Goal: Information Seeking & Learning: Learn about a topic

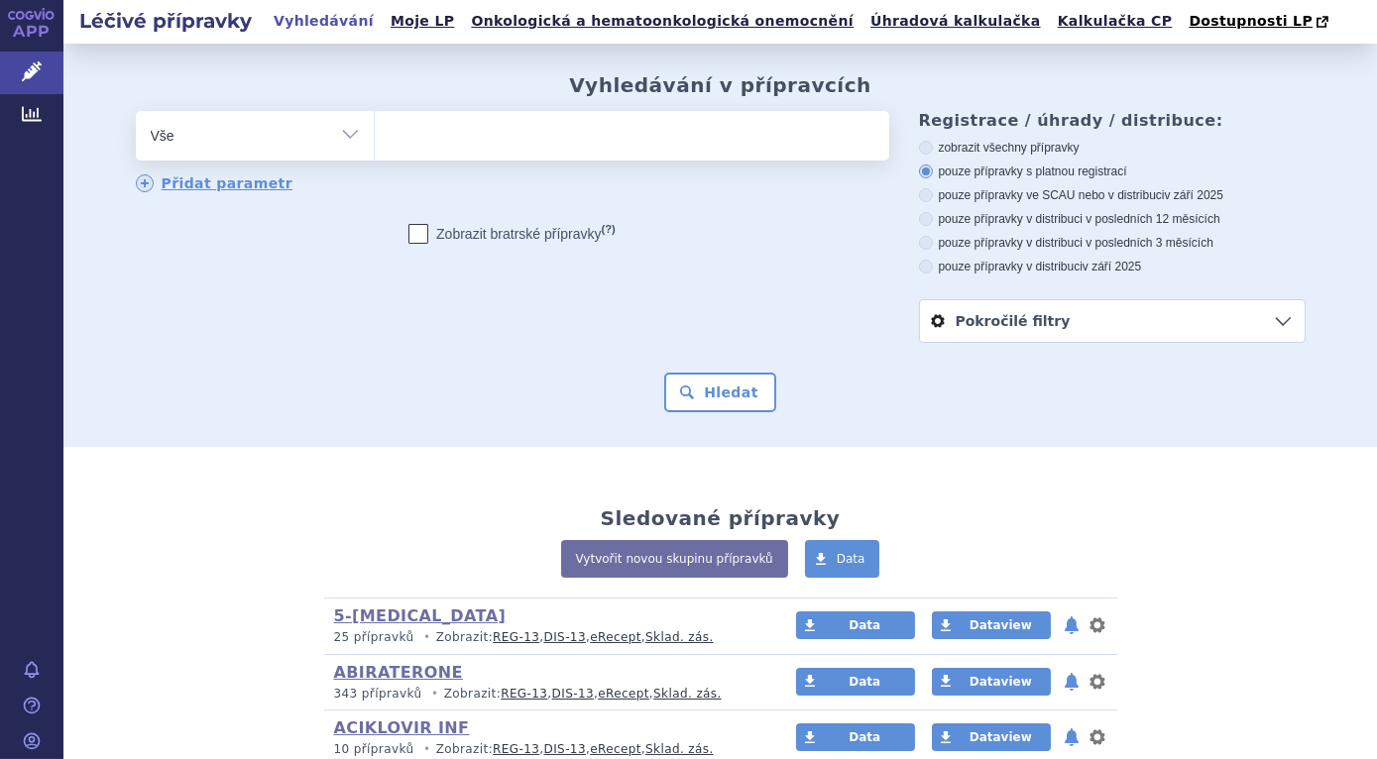
click at [340, 133] on select "Vše Přípravek/SUKL kód MAH VPOIS ATC/Aktivní látka Léková forma Síla" at bounding box center [255, 133] width 238 height 45
select select "filter-atc-group"
click at [136, 112] on select "Vše Přípravek/SUKL kód MAH VPOIS ATC/Aktivní látka Léková forma Síla" at bounding box center [255, 133] width 238 height 45
click at [519, 149] on ul at bounding box center [632, 132] width 514 height 42
click at [375, 149] on select at bounding box center [374, 135] width 1 height 50
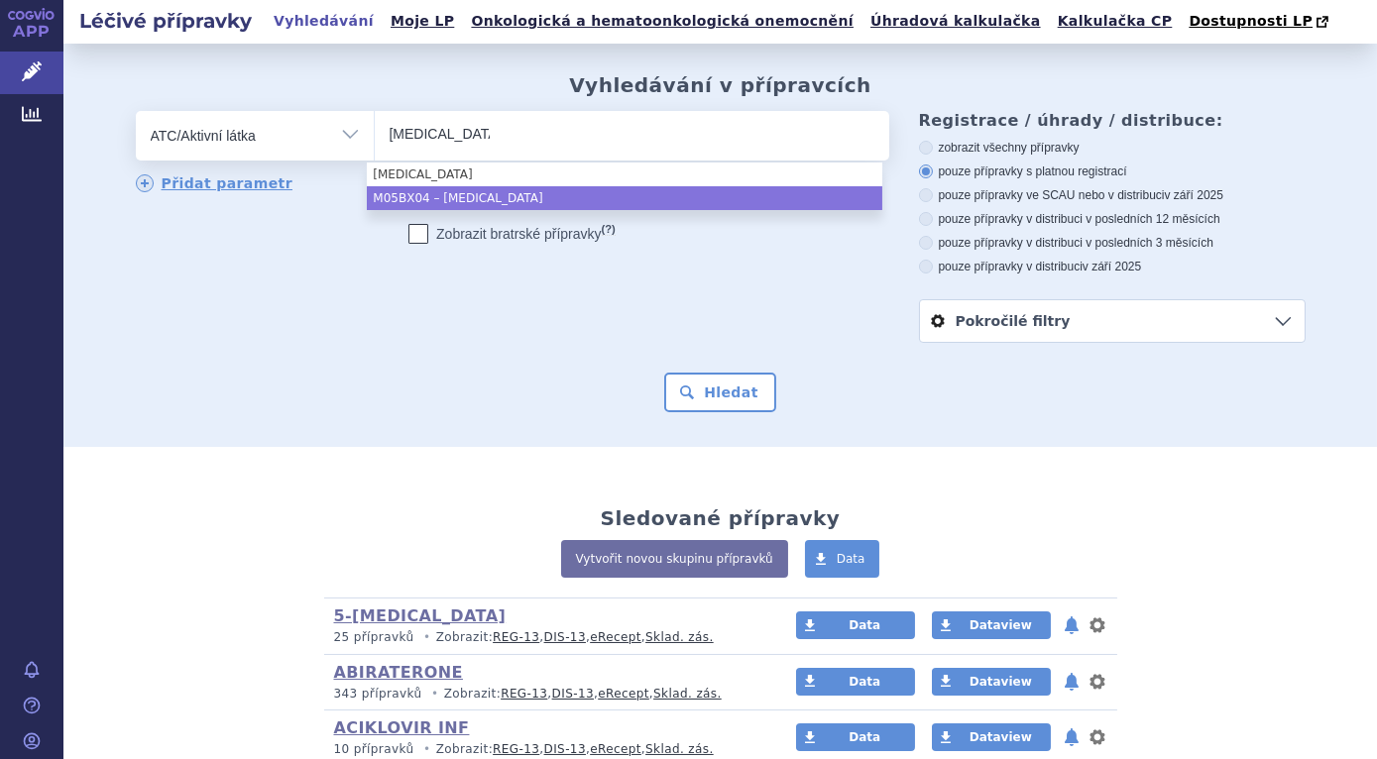
type input "denosumab"
select select "M05BX04"
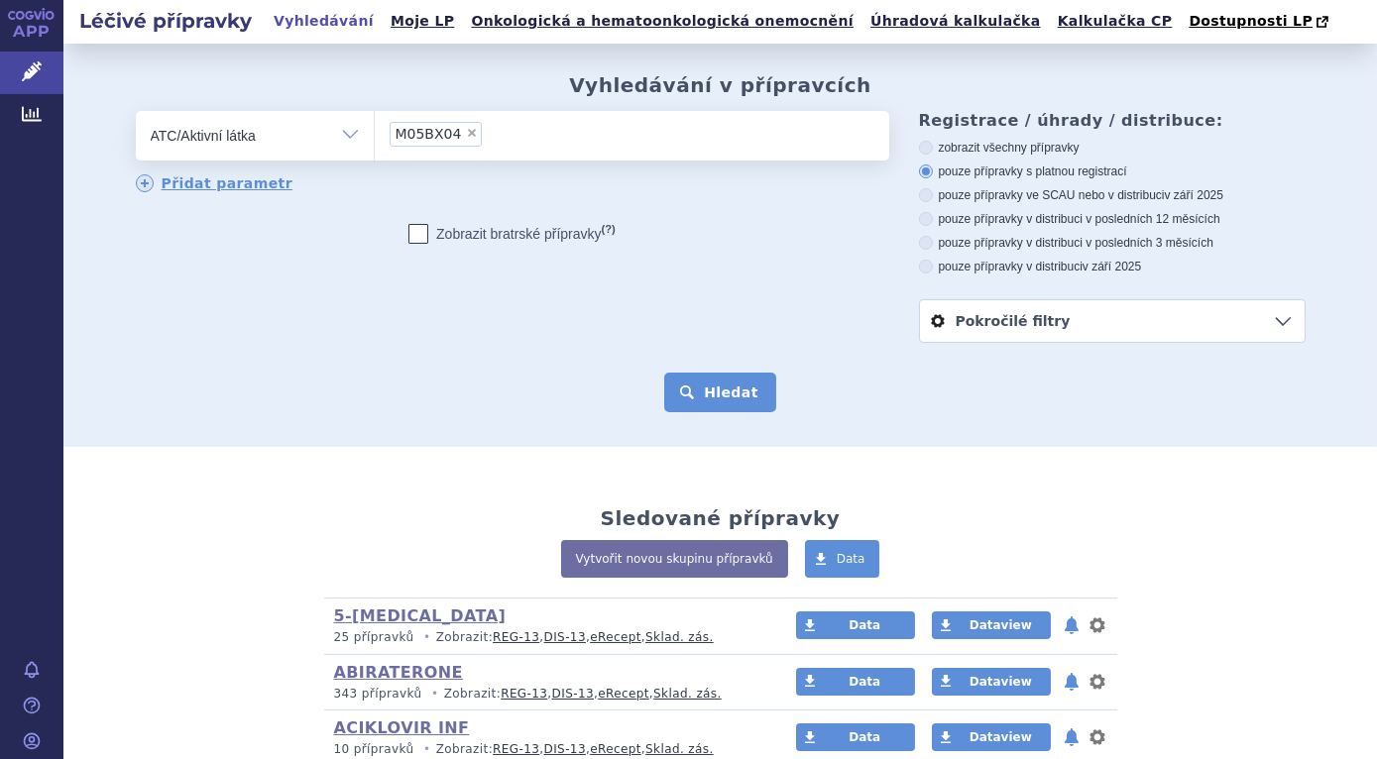
click at [722, 392] on button "Hledat" at bounding box center [720, 393] width 112 height 40
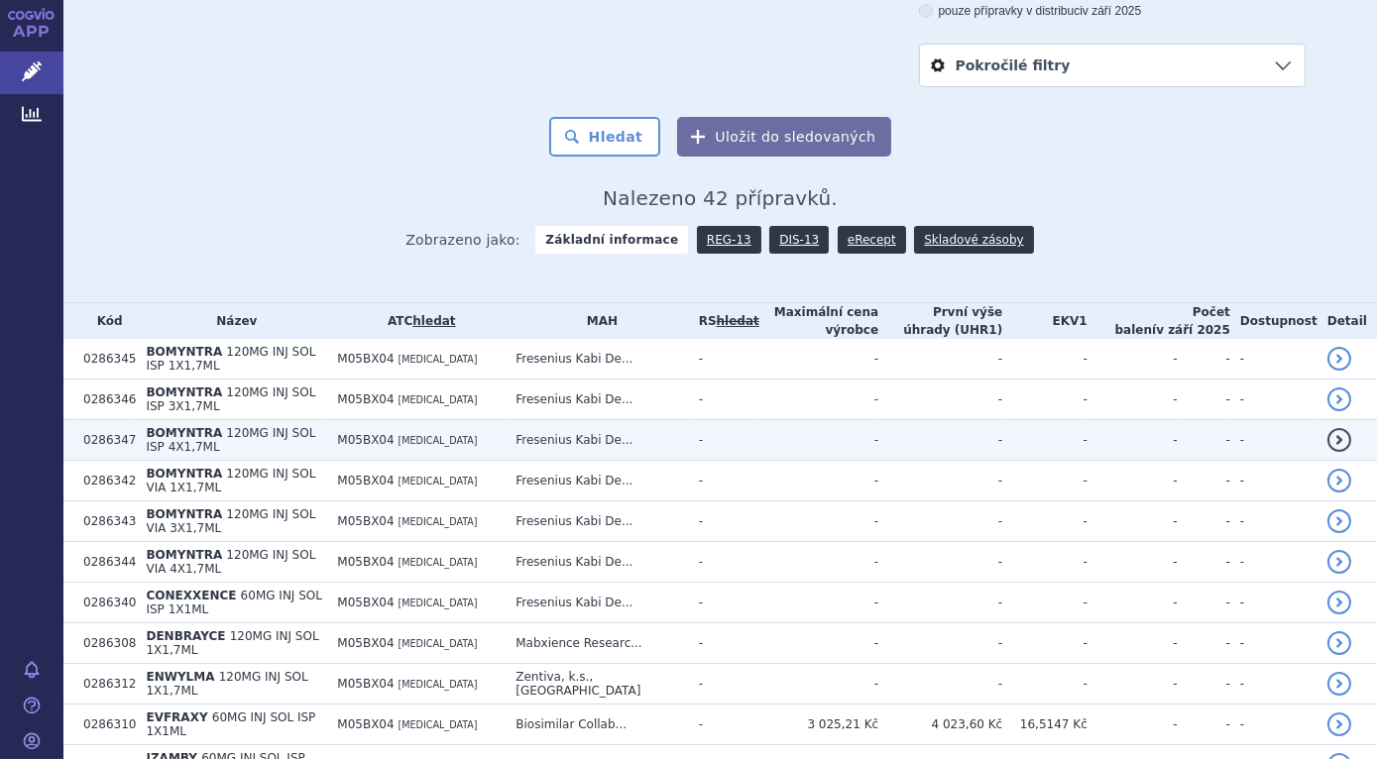
scroll to position [89, 0]
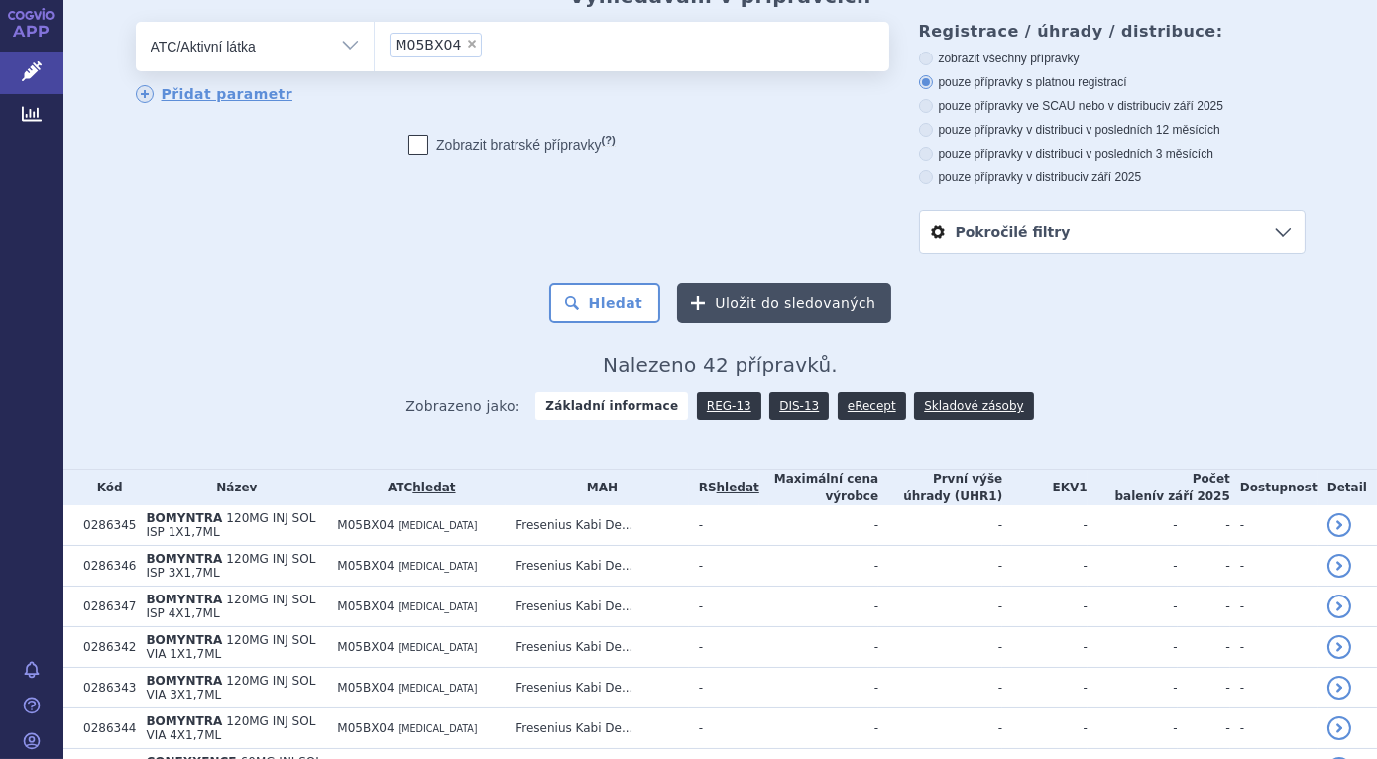
click at [781, 294] on button "Uložit do sledovaných" at bounding box center [784, 304] width 214 height 40
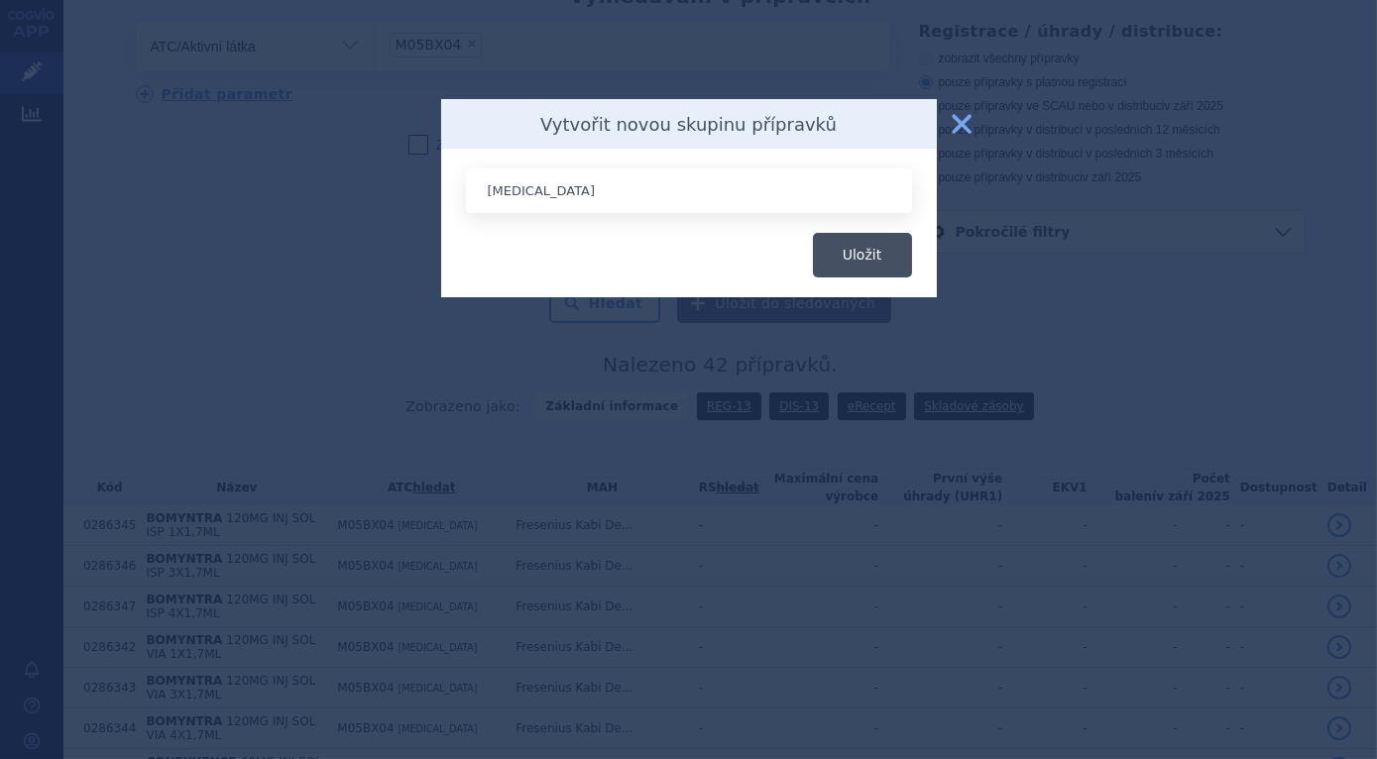
type input "[MEDICAL_DATA]"
click at [866, 261] on button "Uložit" at bounding box center [862, 255] width 99 height 45
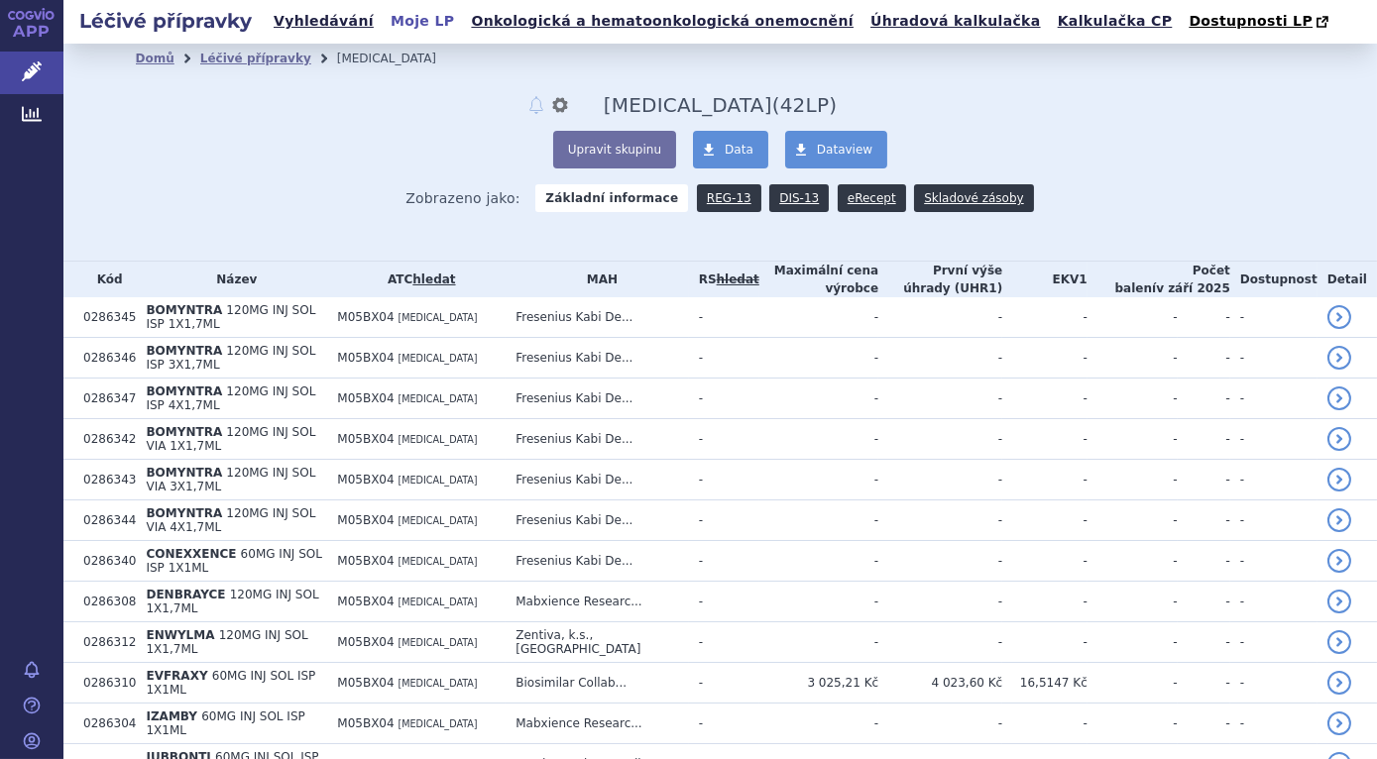
click at [406, 24] on link "Moje LP" at bounding box center [422, 21] width 75 height 27
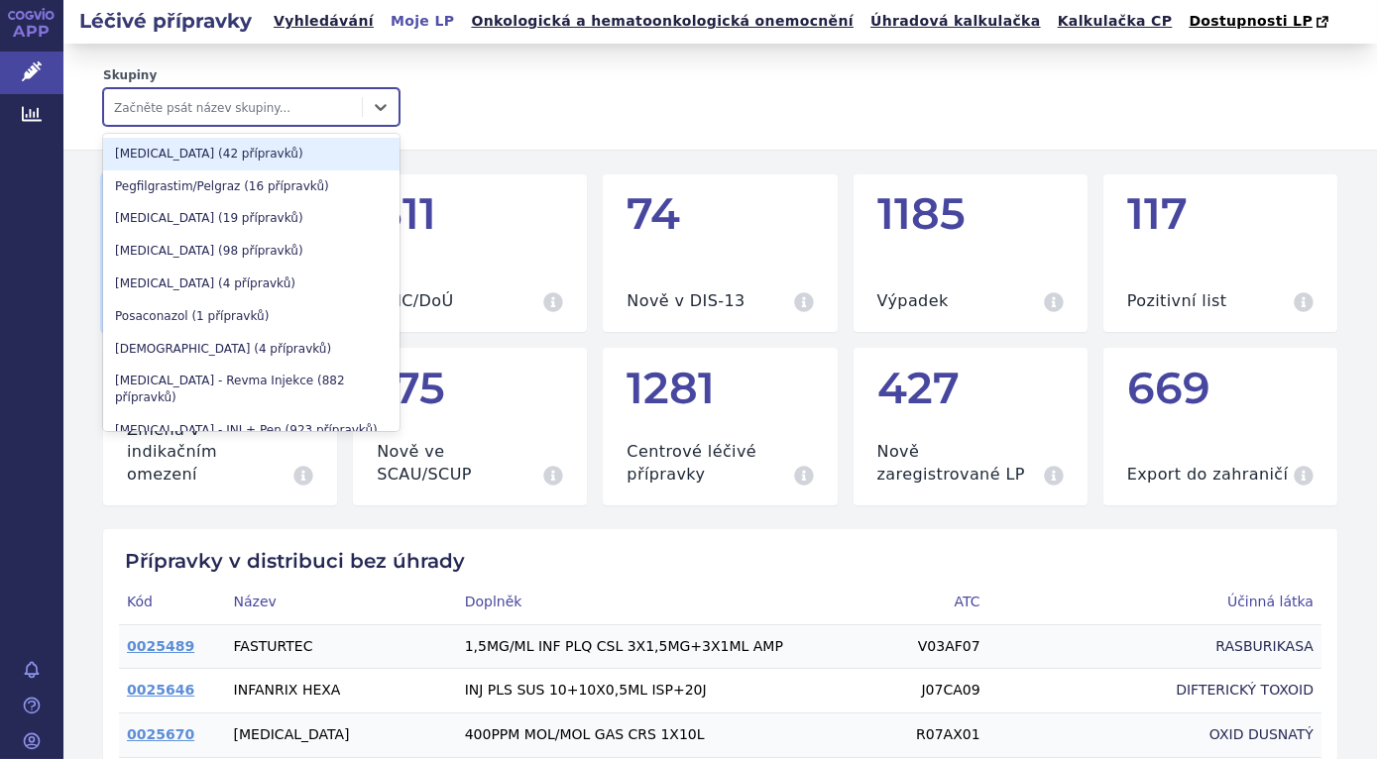
click at [260, 109] on div at bounding box center [233, 107] width 238 height 24
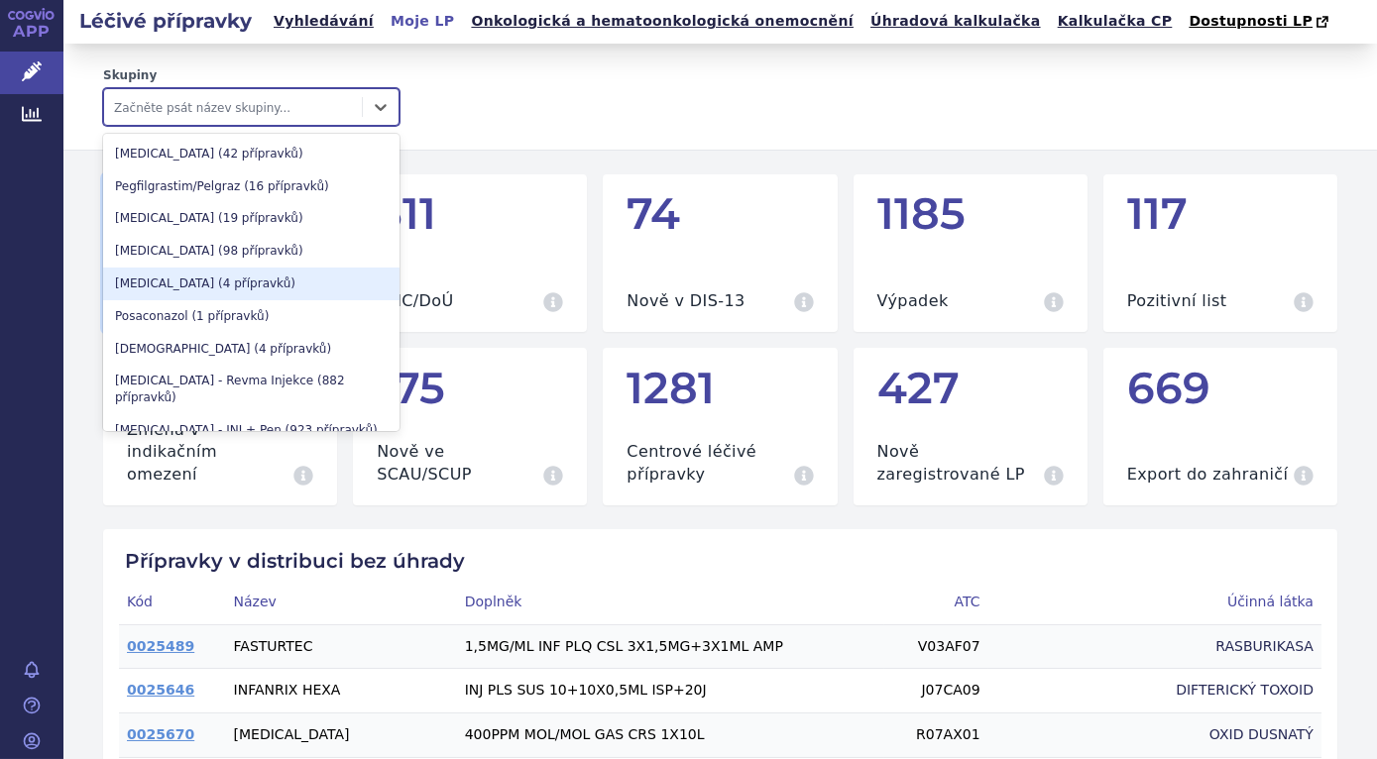
click at [167, 286] on div "Denosumab (4 přípravků)" at bounding box center [251, 284] width 296 height 33
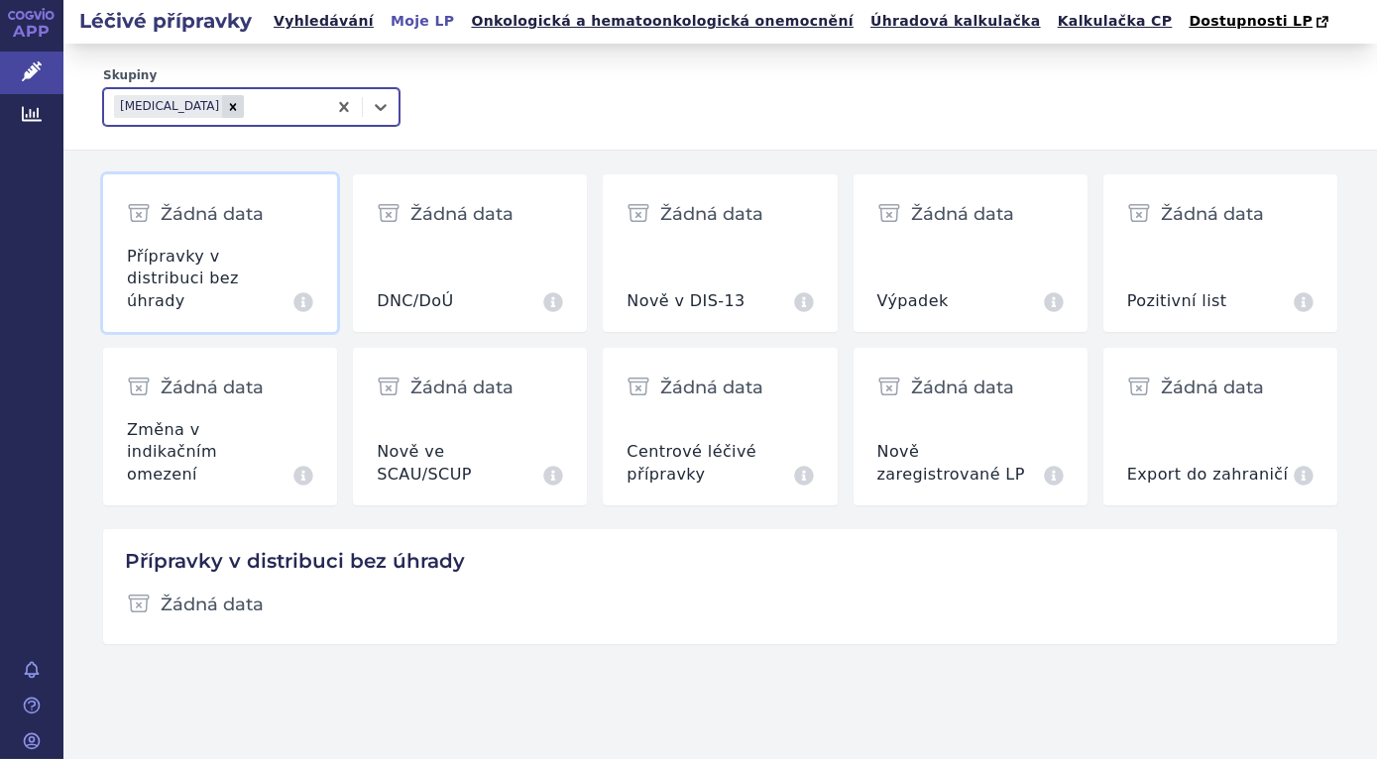
click at [361, 549] on h2 "Přípravky v distribuci bez úhrady" at bounding box center [720, 561] width 1202 height 24
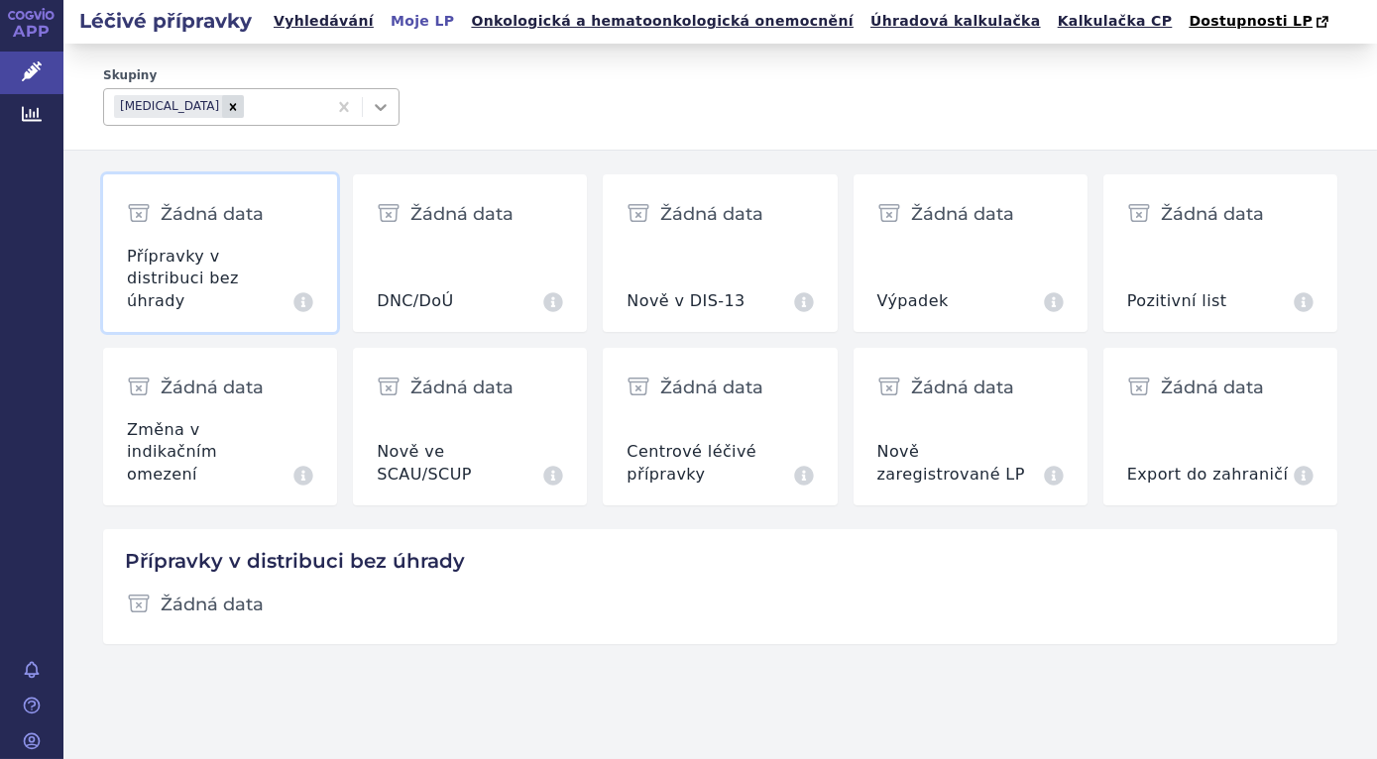
click at [381, 105] on icon at bounding box center [381, 107] width 20 height 20
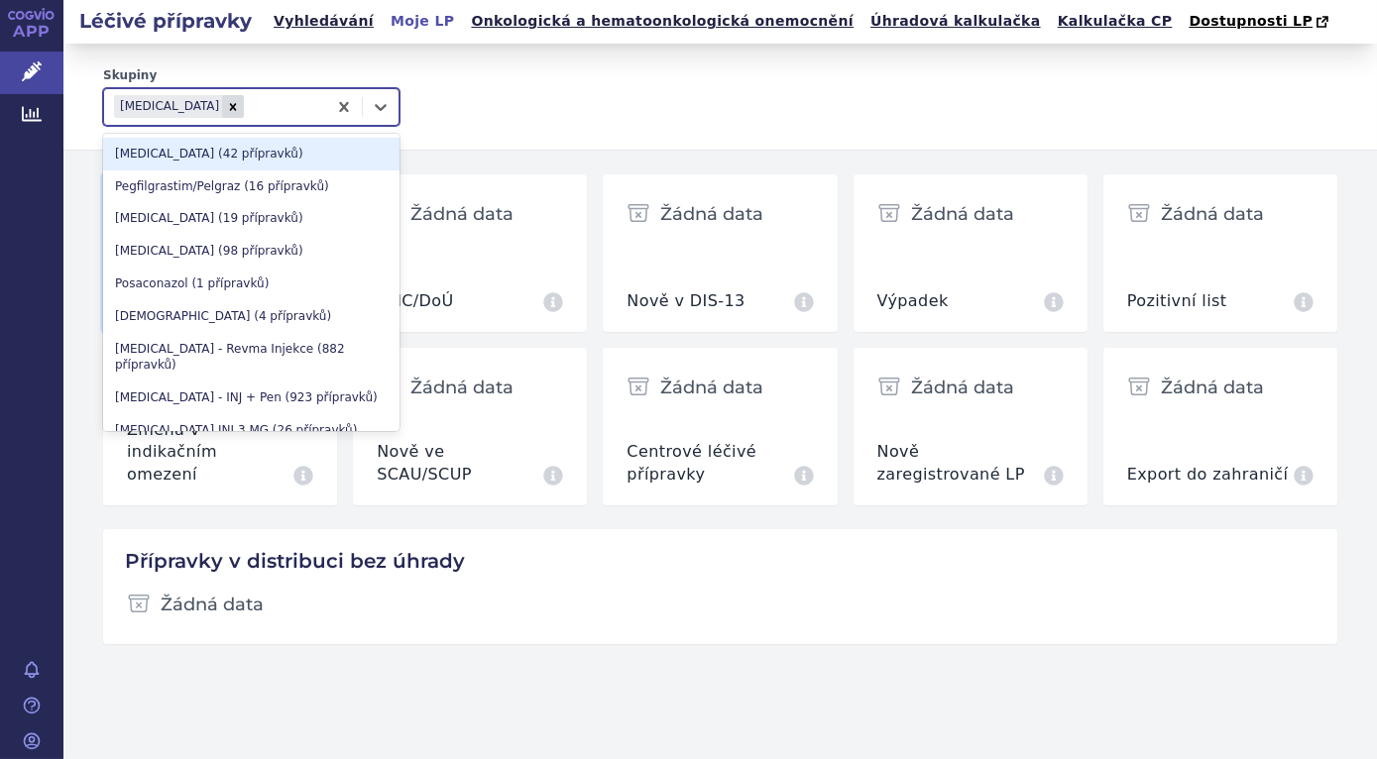
click at [214, 155] on div "Denosumab (42 přípravků)" at bounding box center [251, 154] width 296 height 33
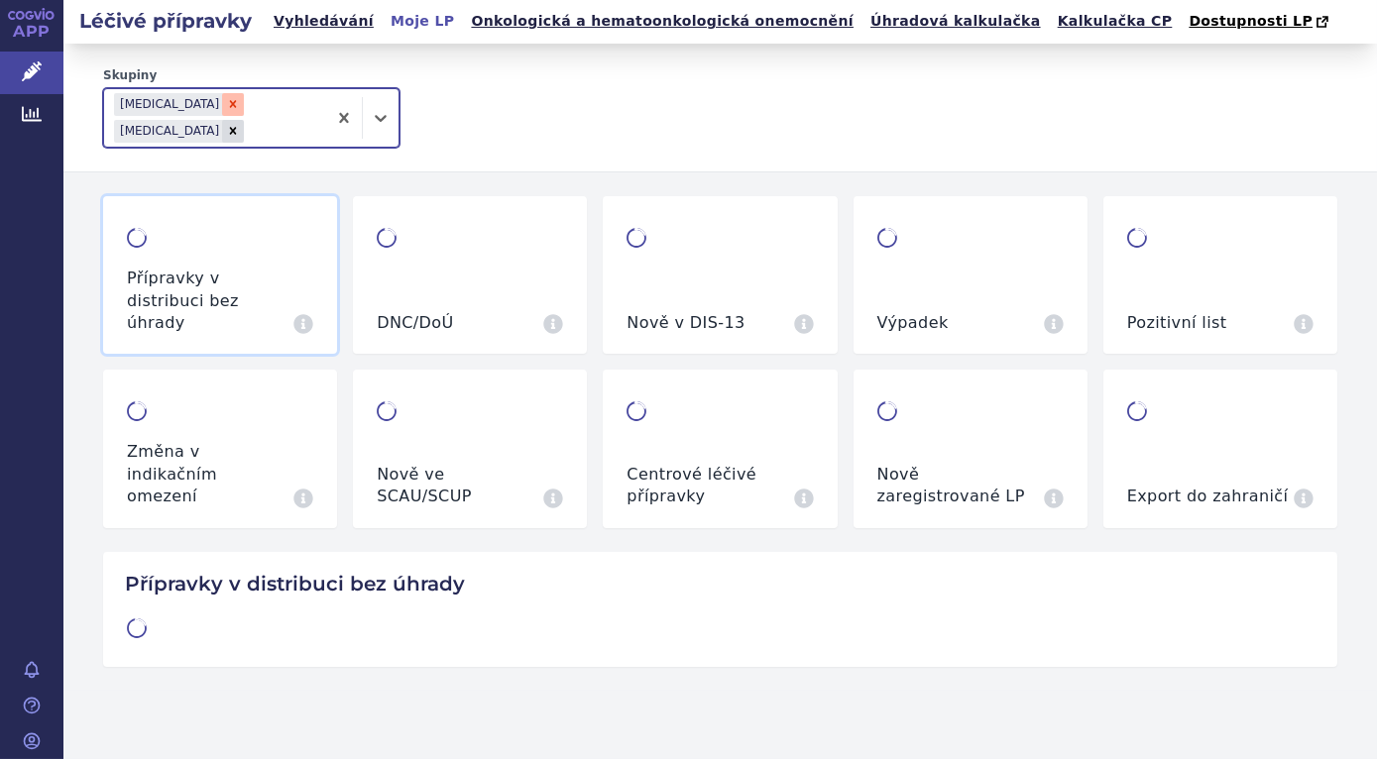
click at [226, 104] on icon "Remove Denosumab" at bounding box center [233, 104] width 14 height 14
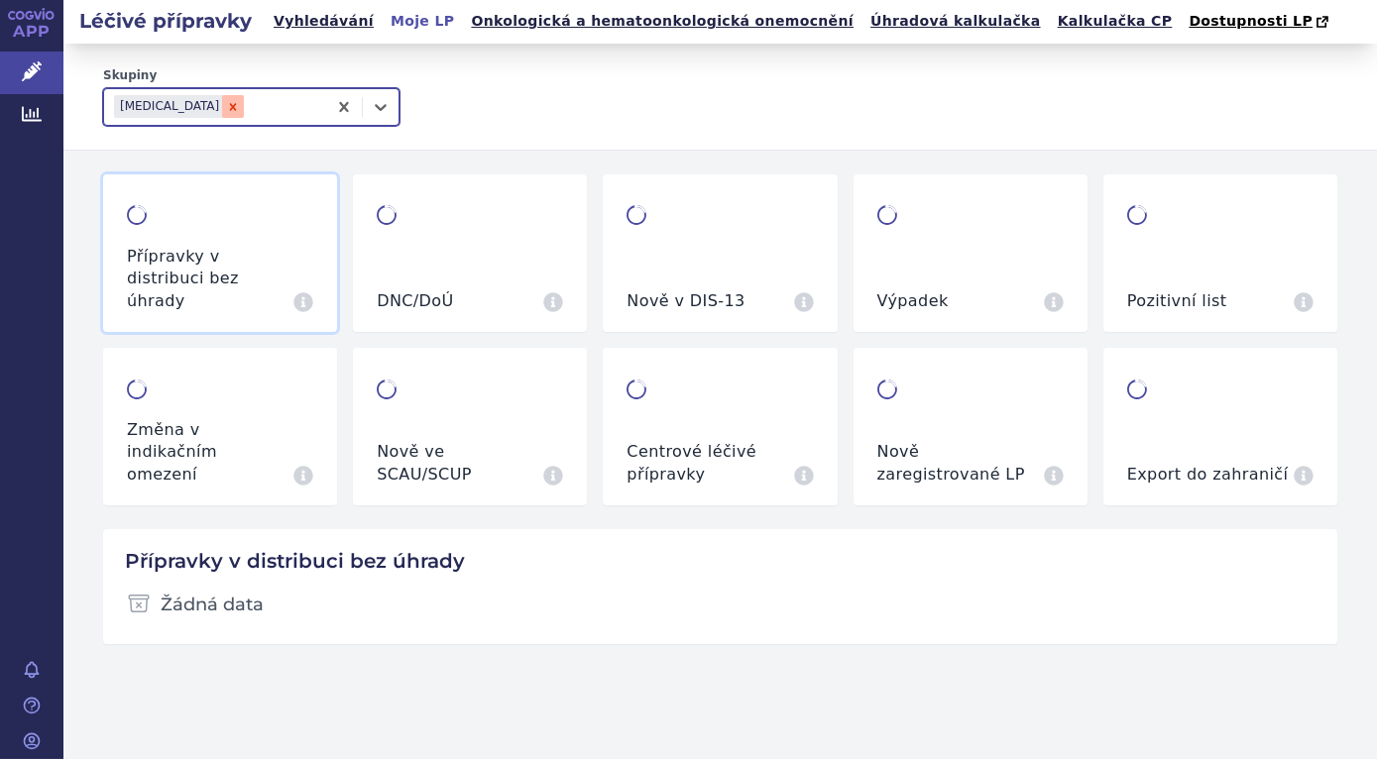
click at [230, 107] on icon "Remove Denosumab" at bounding box center [233, 106] width 7 height 7
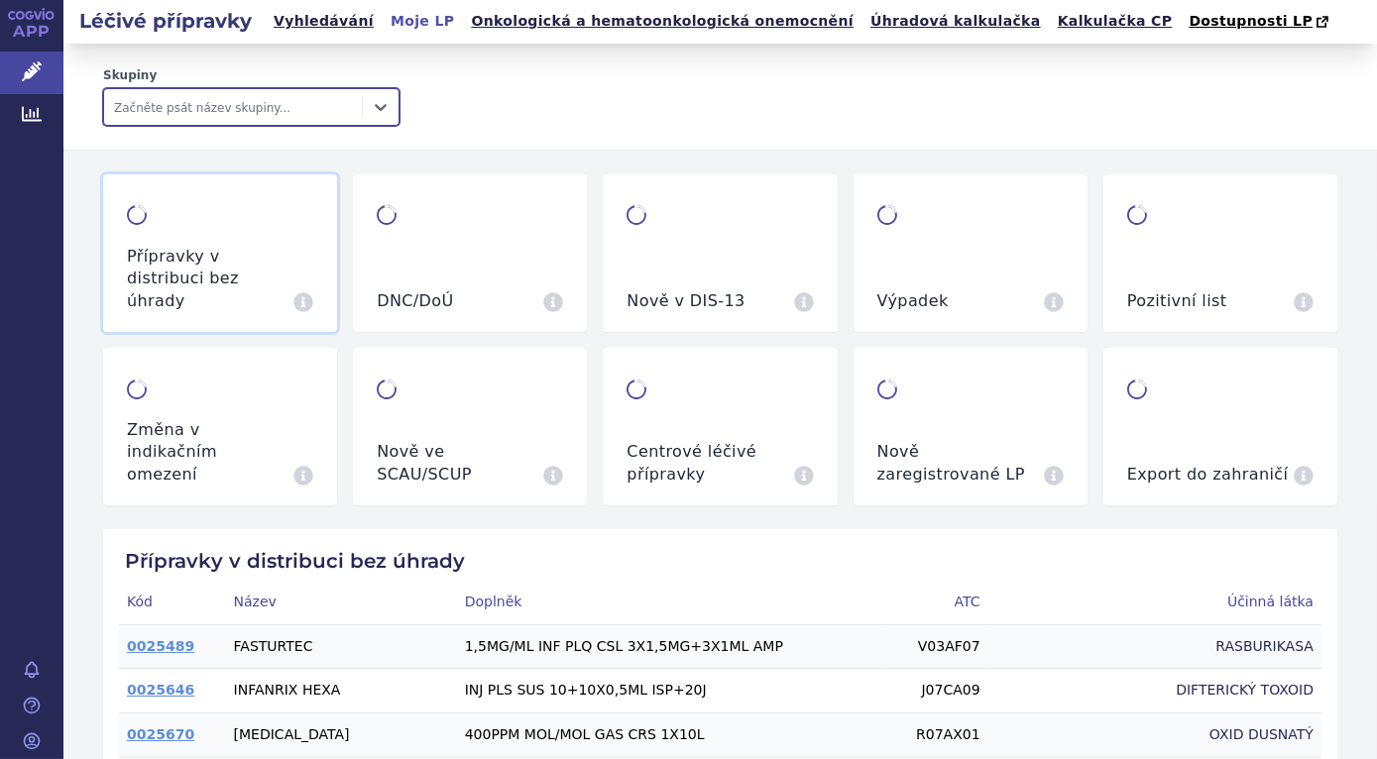
click at [196, 107] on div at bounding box center [233, 107] width 238 height 24
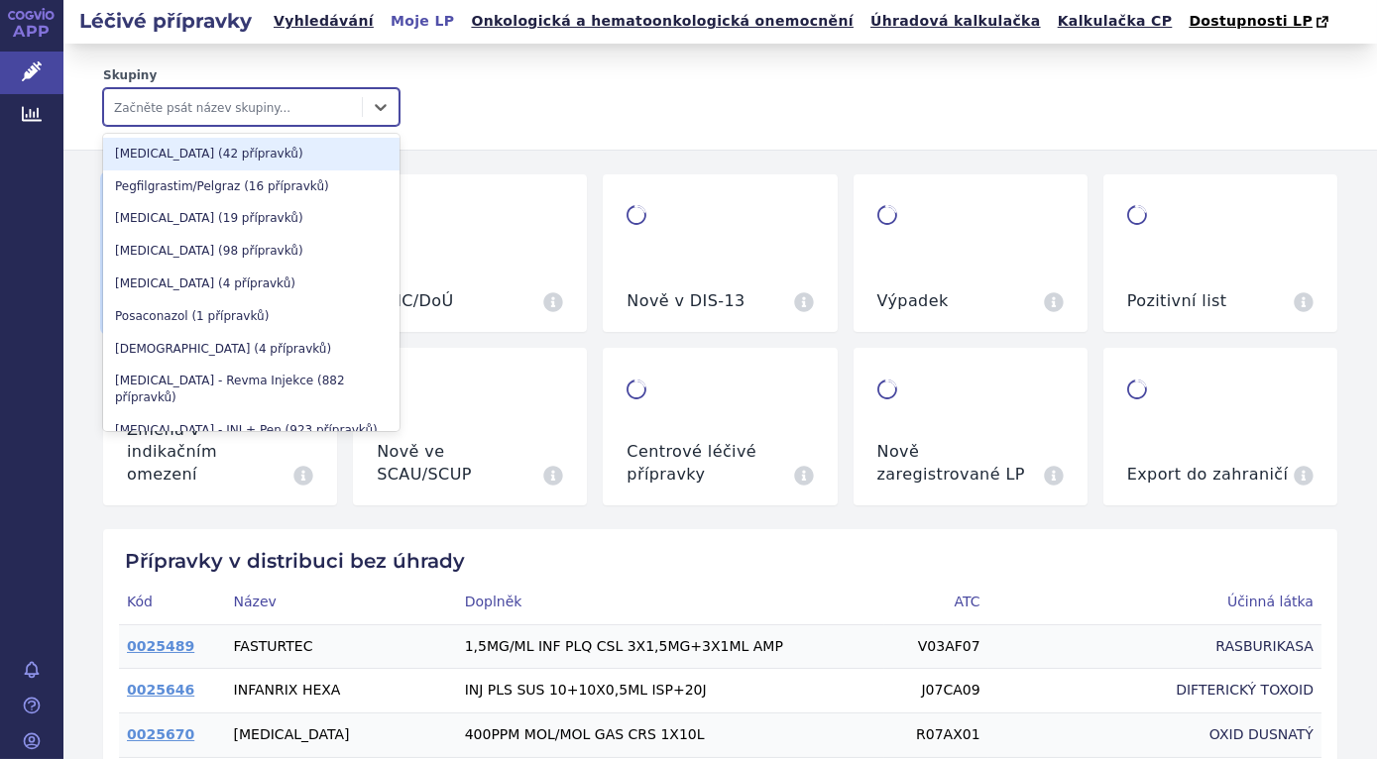
click at [203, 149] on div "Denosumab (42 přípravků)" at bounding box center [251, 154] width 296 height 33
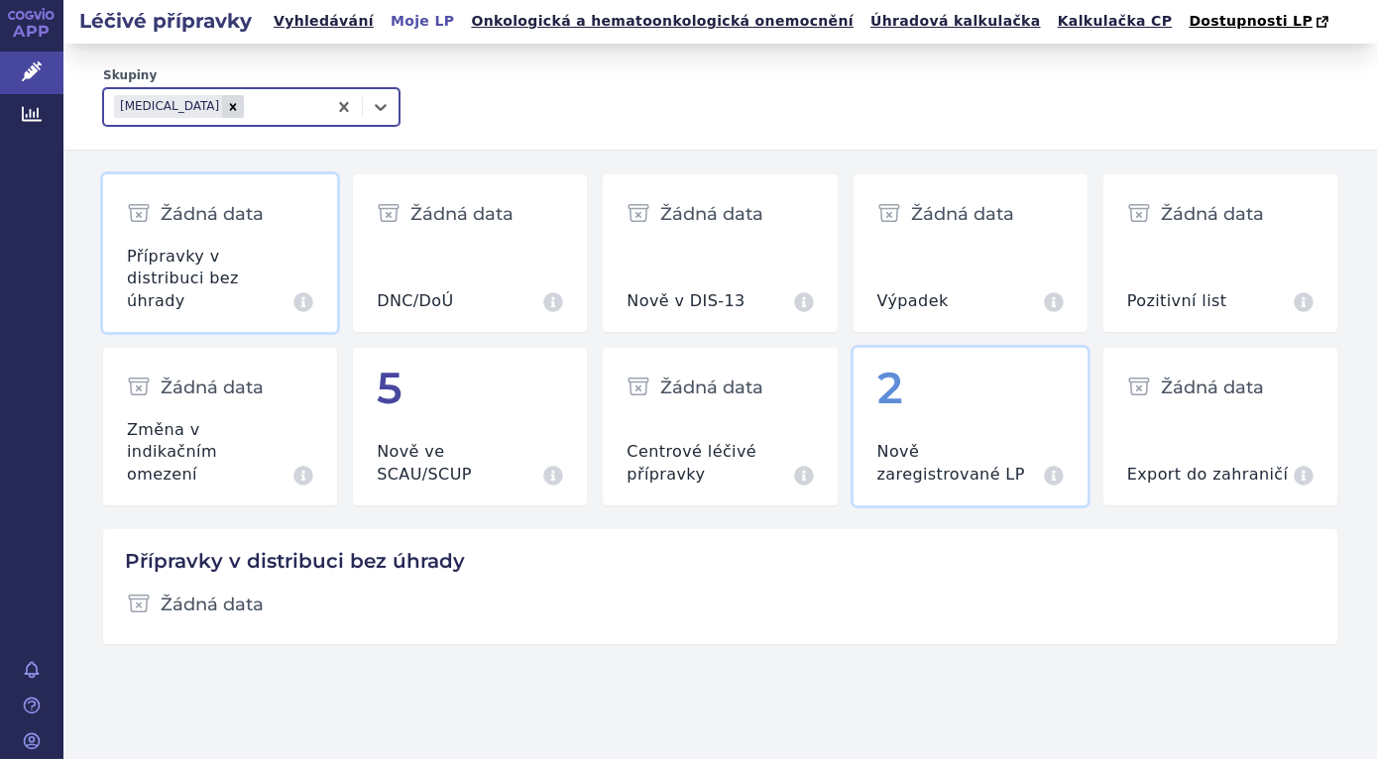
click at [941, 380] on div "2" at bounding box center [970, 388] width 186 height 48
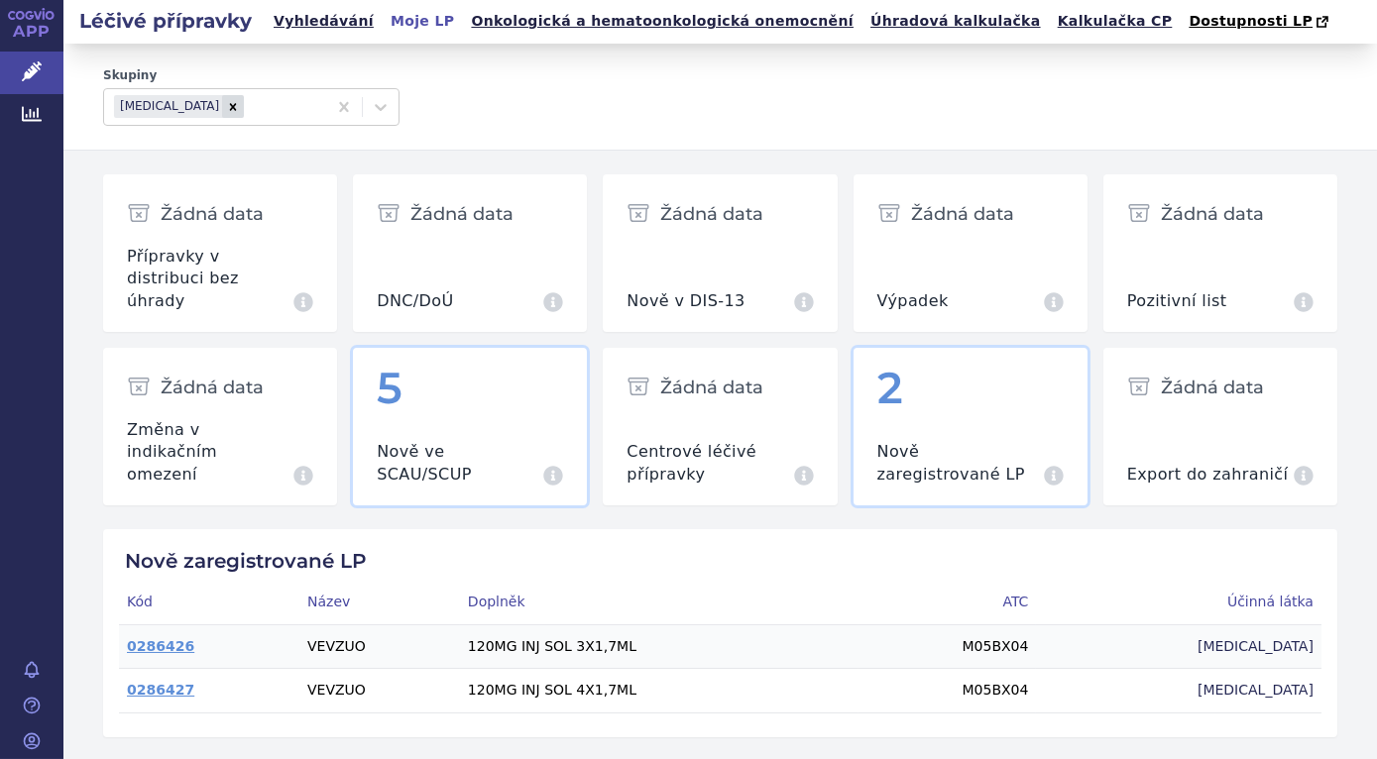
click at [399, 376] on div "5" at bounding box center [470, 388] width 186 height 48
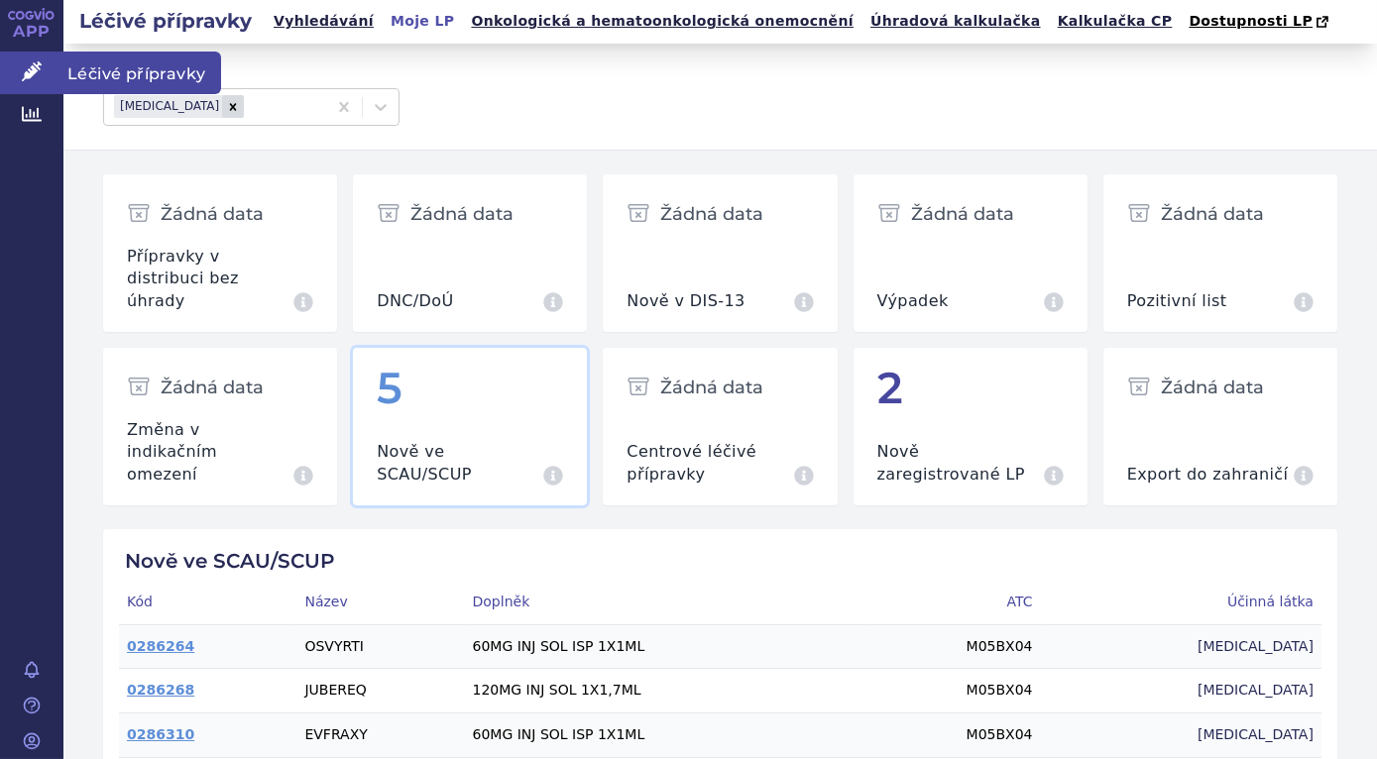
click at [40, 75] on icon at bounding box center [32, 71] width 20 height 20
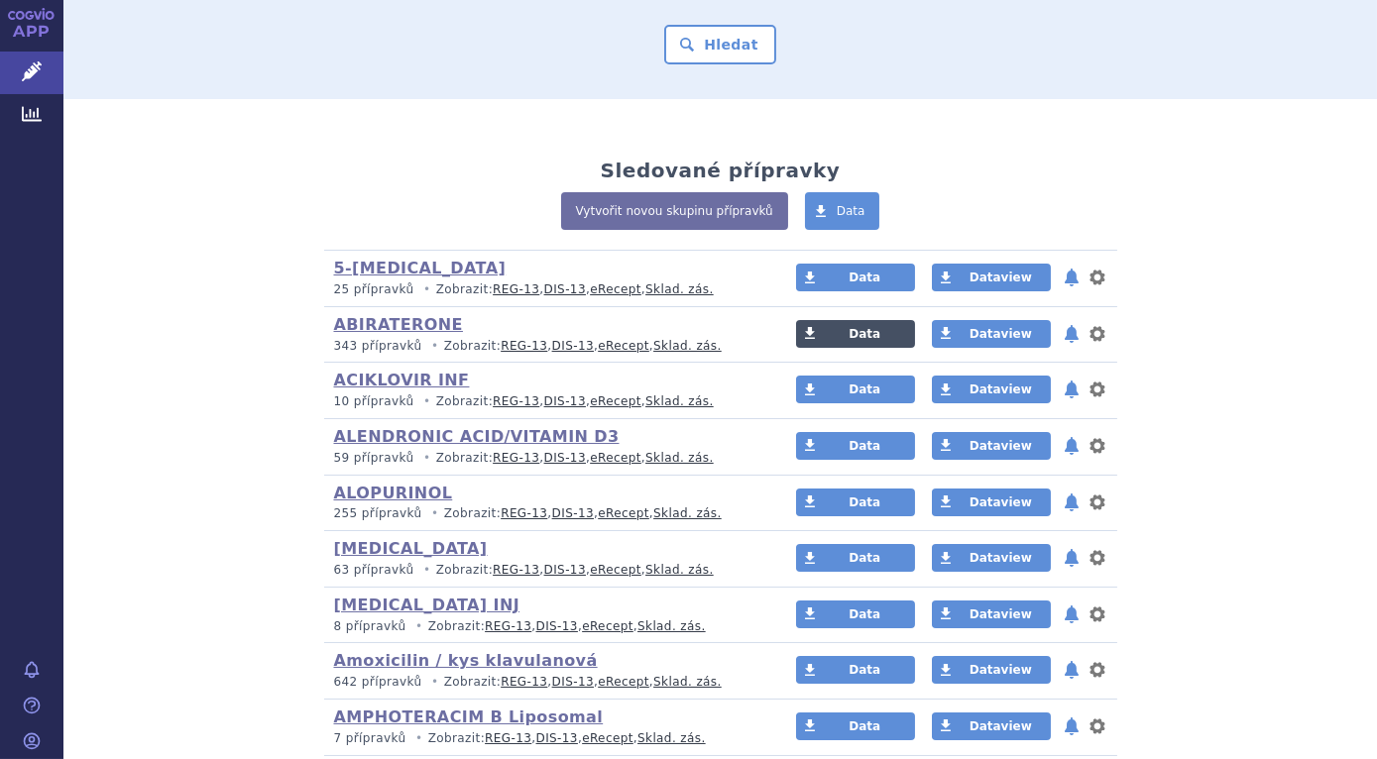
scroll to position [270, 0]
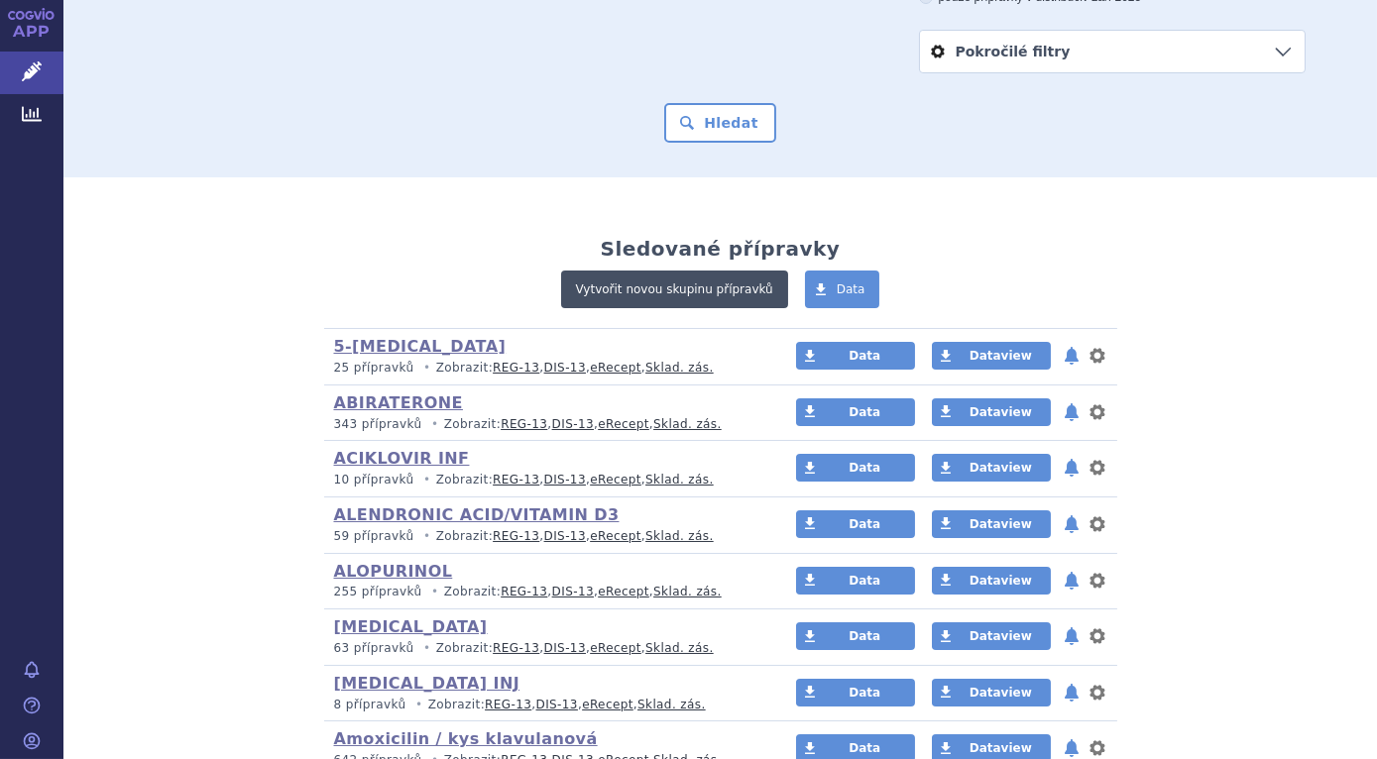
click at [716, 293] on link "Vytvořit novou skupinu přípravků" at bounding box center [674, 290] width 227 height 38
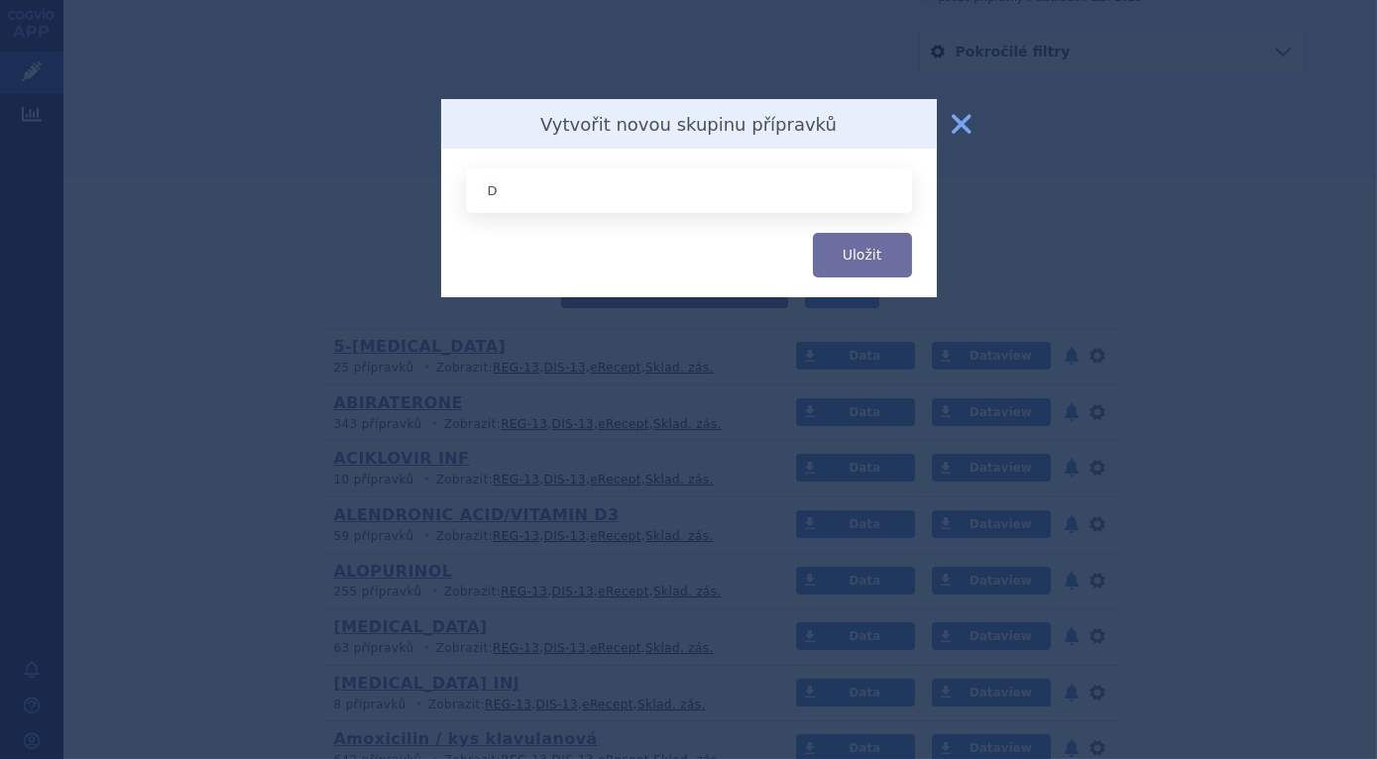
type input "D"
click at [967, 117] on button "zavřít" at bounding box center [962, 124] width 40 height 40
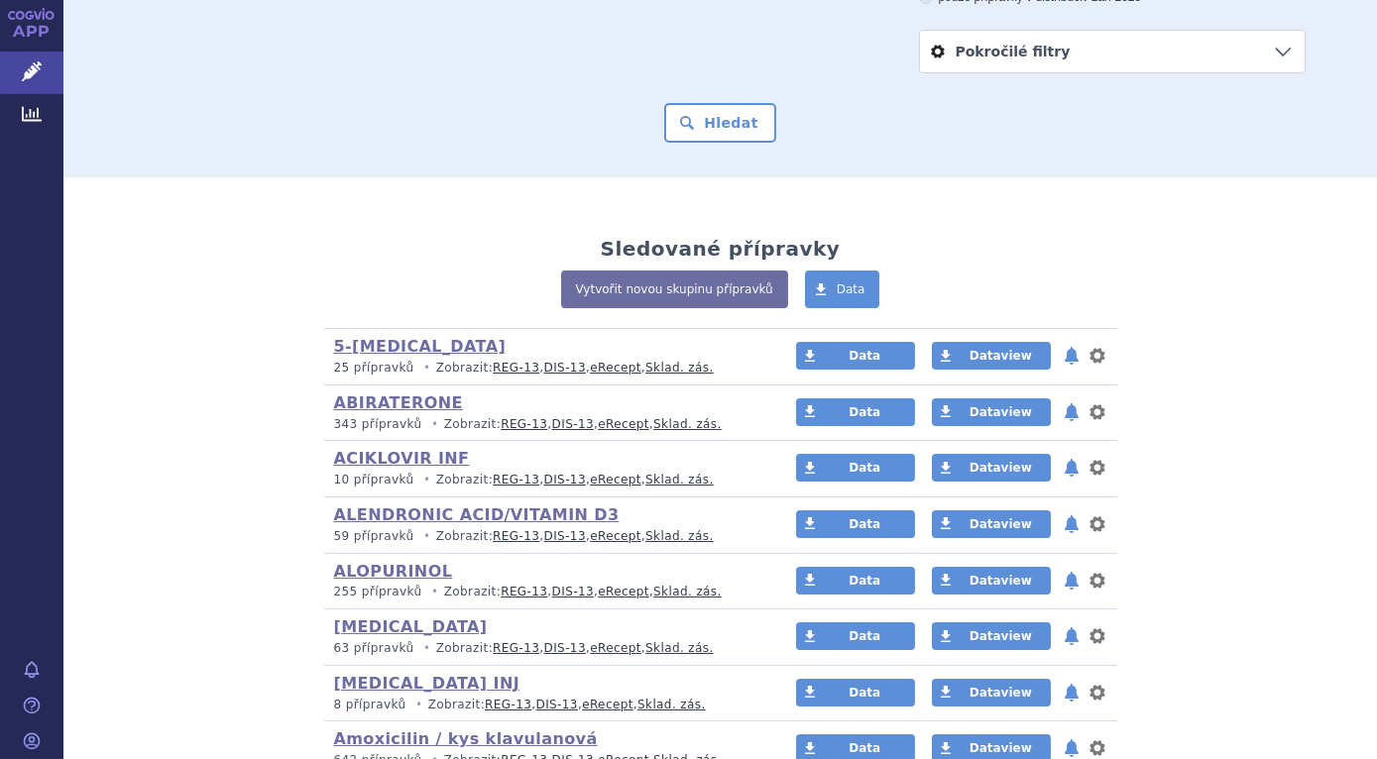
scroll to position [0, 0]
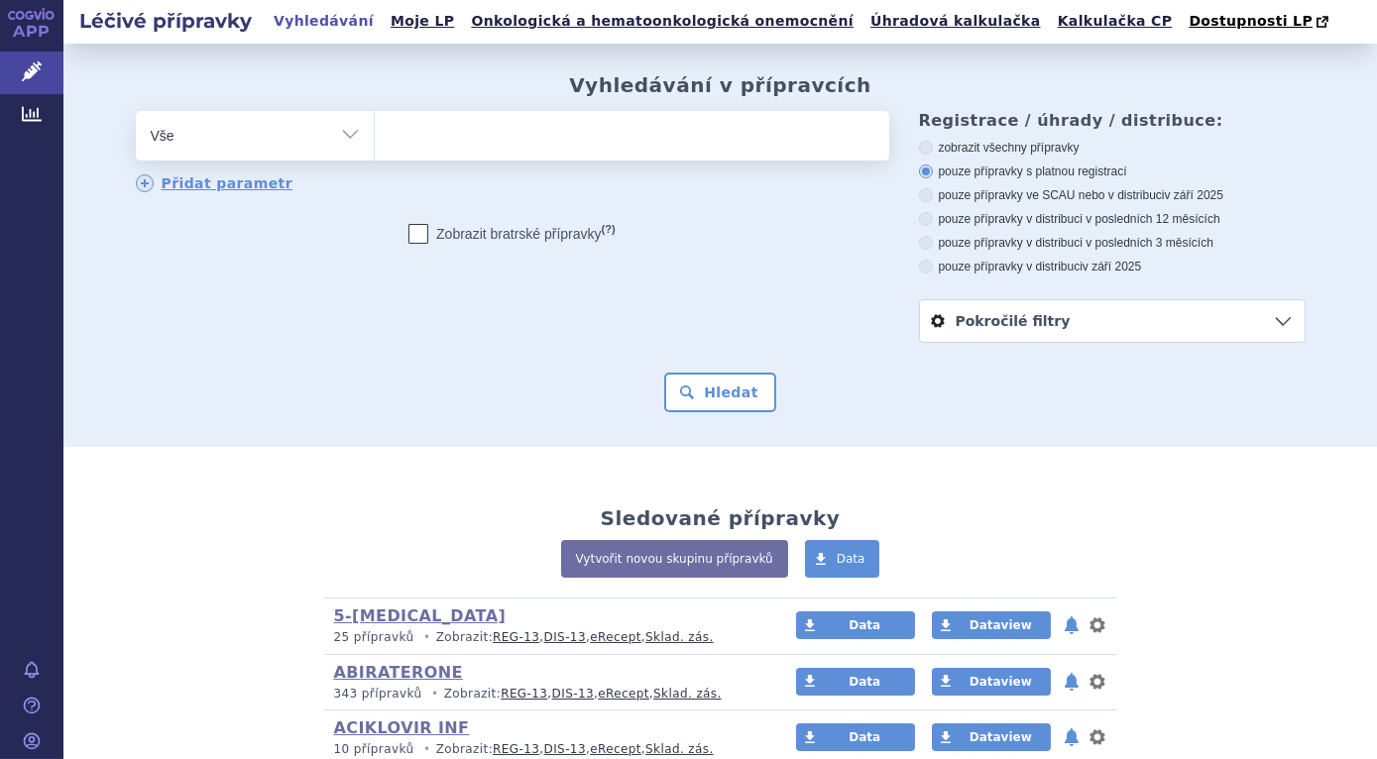
click at [341, 131] on select "Vše Přípravek/SUKL kód MAH VPOIS ATC/Aktivní látka Léková forma Síla" at bounding box center [255, 133] width 238 height 45
select select "filter-atc-group"
click at [136, 112] on select "Vše Přípravek/SUKL kód MAH VPOIS ATC/Aktivní látka Léková forma Síla" at bounding box center [255, 133] width 238 height 45
click at [445, 144] on ul at bounding box center [632, 132] width 514 height 42
click at [375, 144] on select at bounding box center [374, 135] width 1 height 50
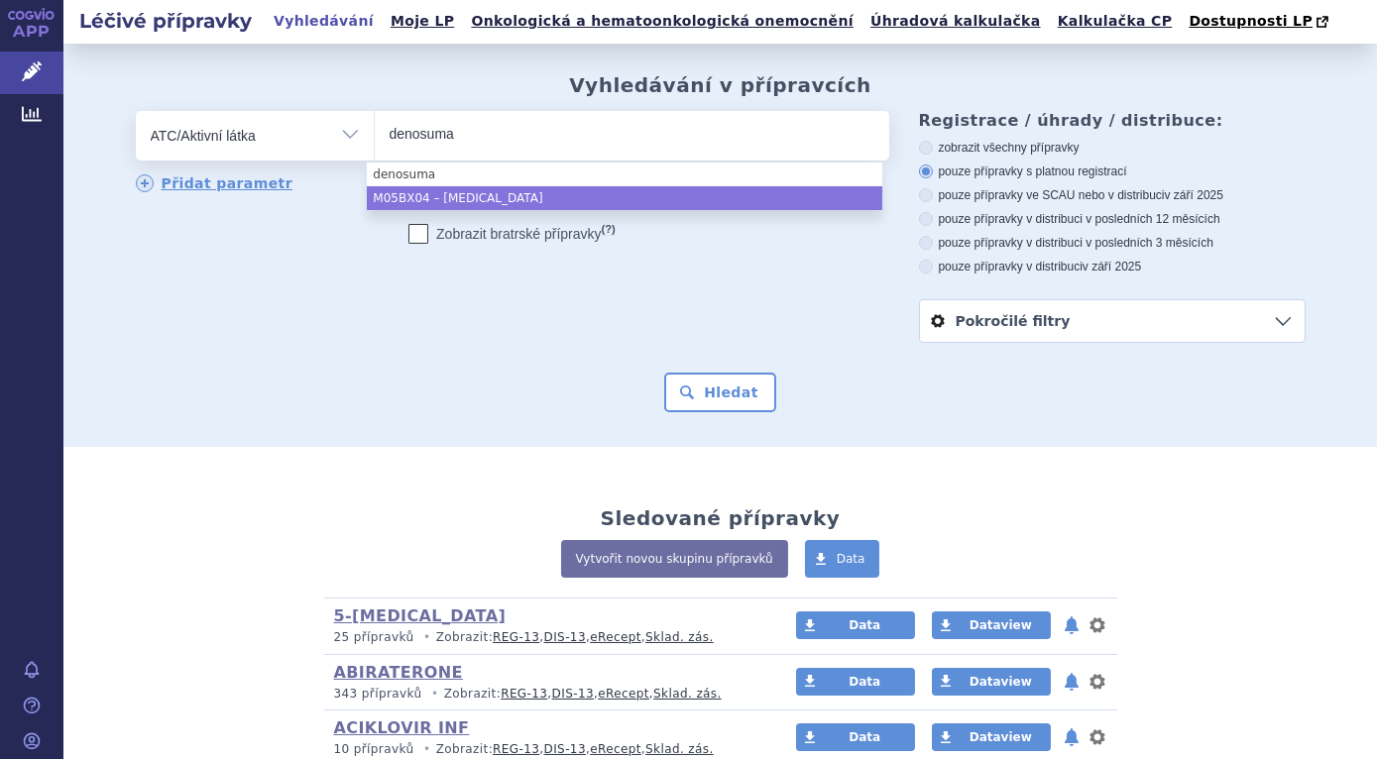
type input "denosuma"
select select "M05BX04"
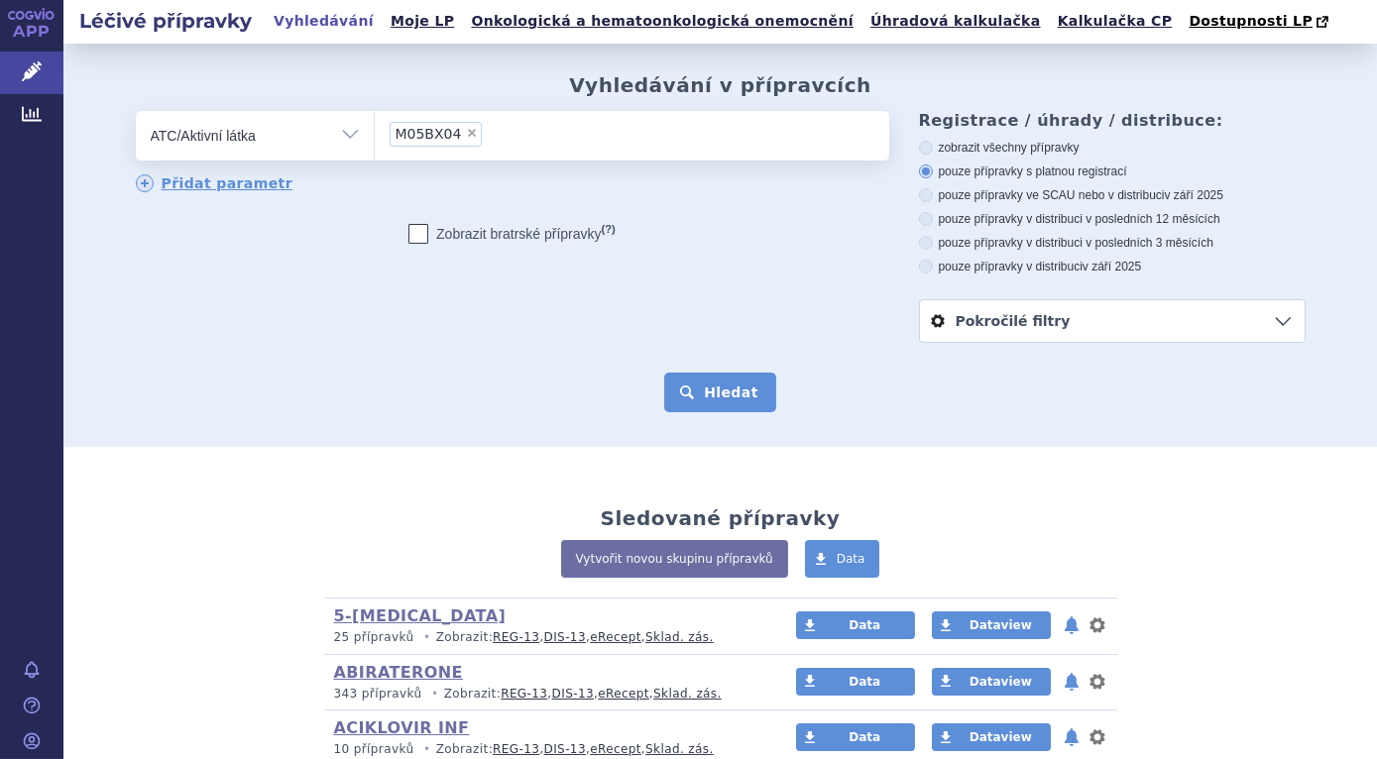
click at [719, 386] on button "Hledat" at bounding box center [720, 393] width 112 height 40
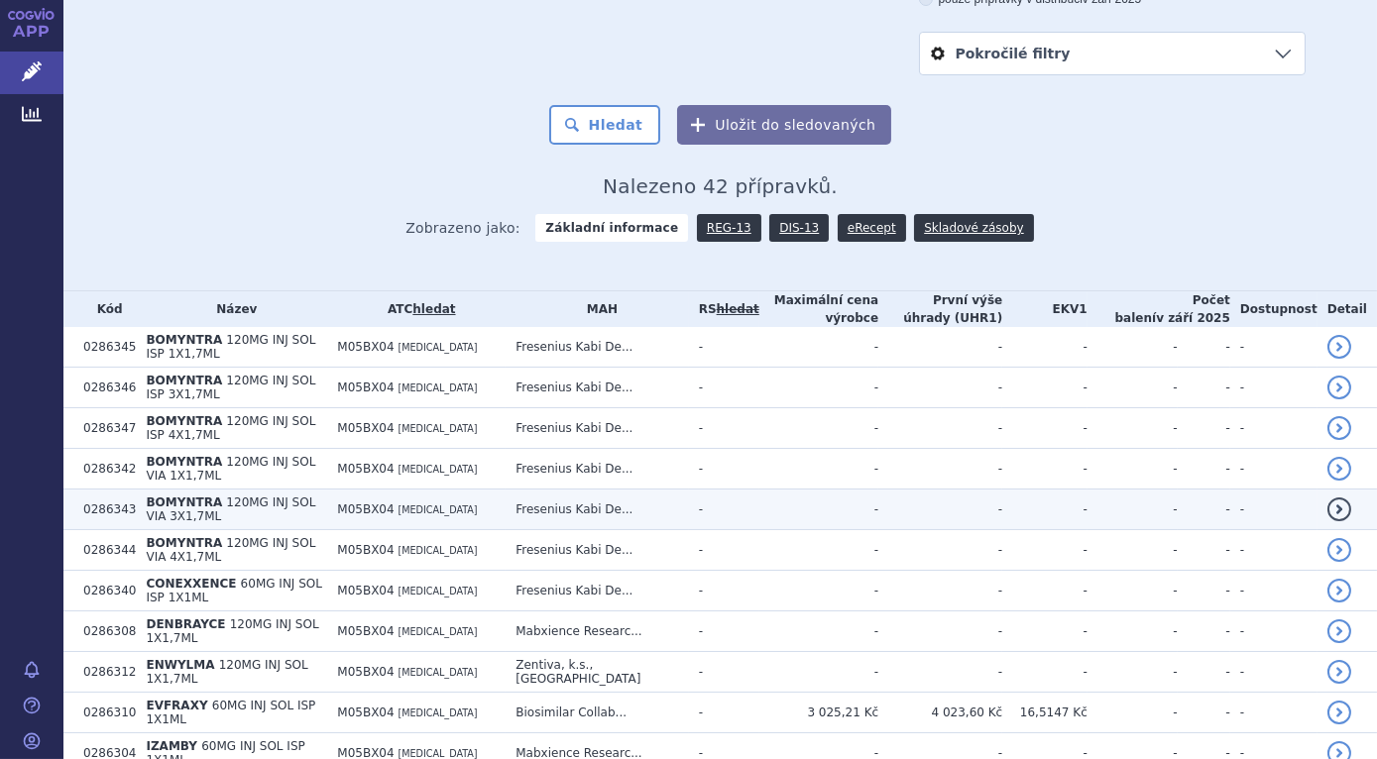
scroll to position [270, 0]
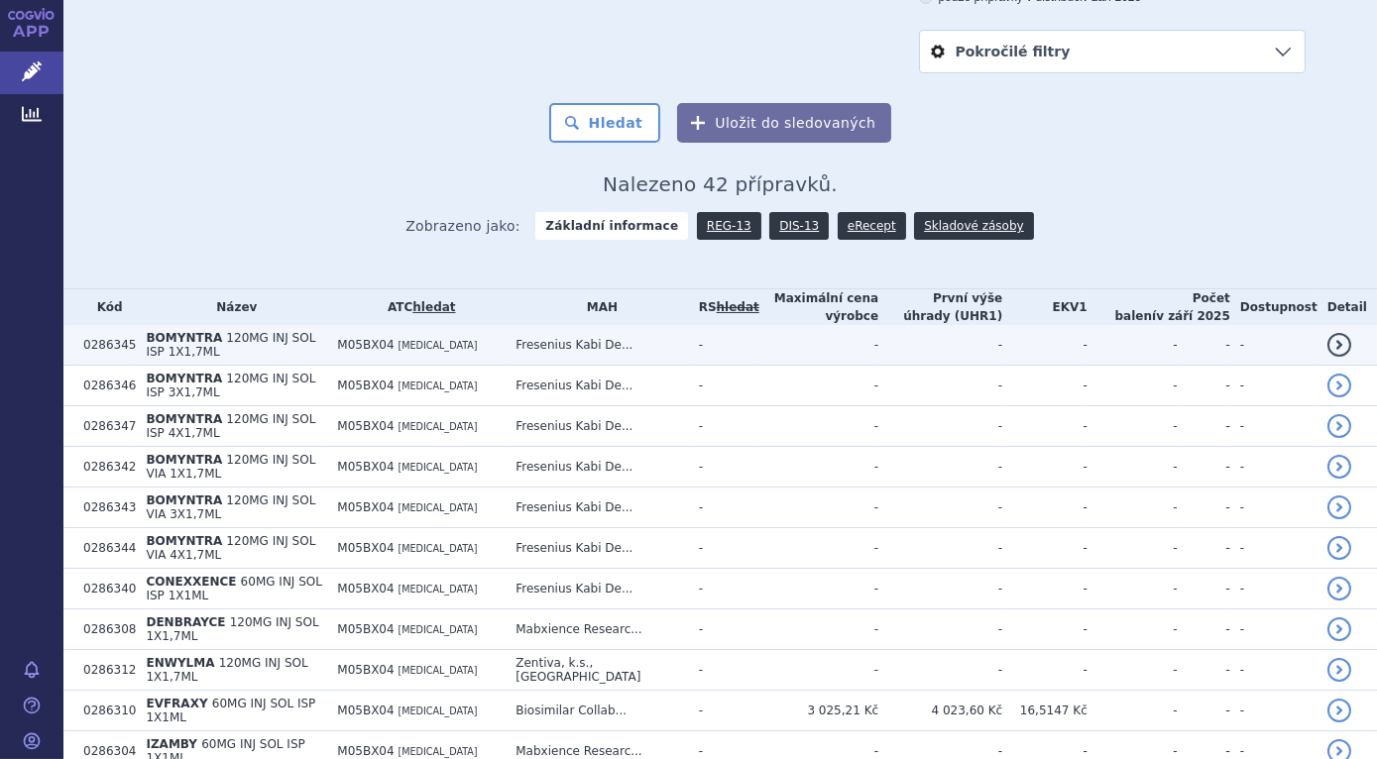
click at [1333, 340] on link "detail" at bounding box center [1339, 345] width 24 height 24
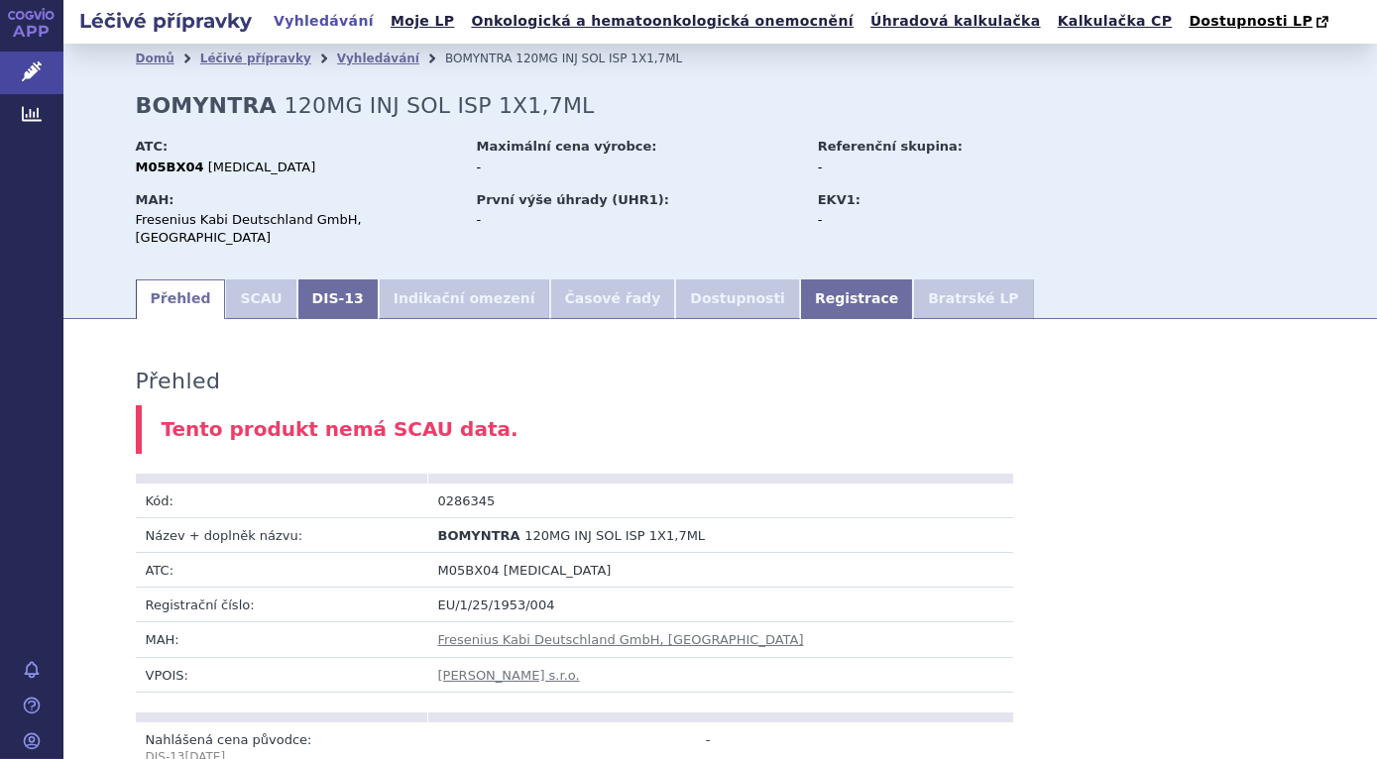
click at [675, 280] on li "Dostupnosti" at bounding box center [737, 300] width 125 height 40
click at [308, 280] on link "DIS-13" at bounding box center [337, 300] width 81 height 40
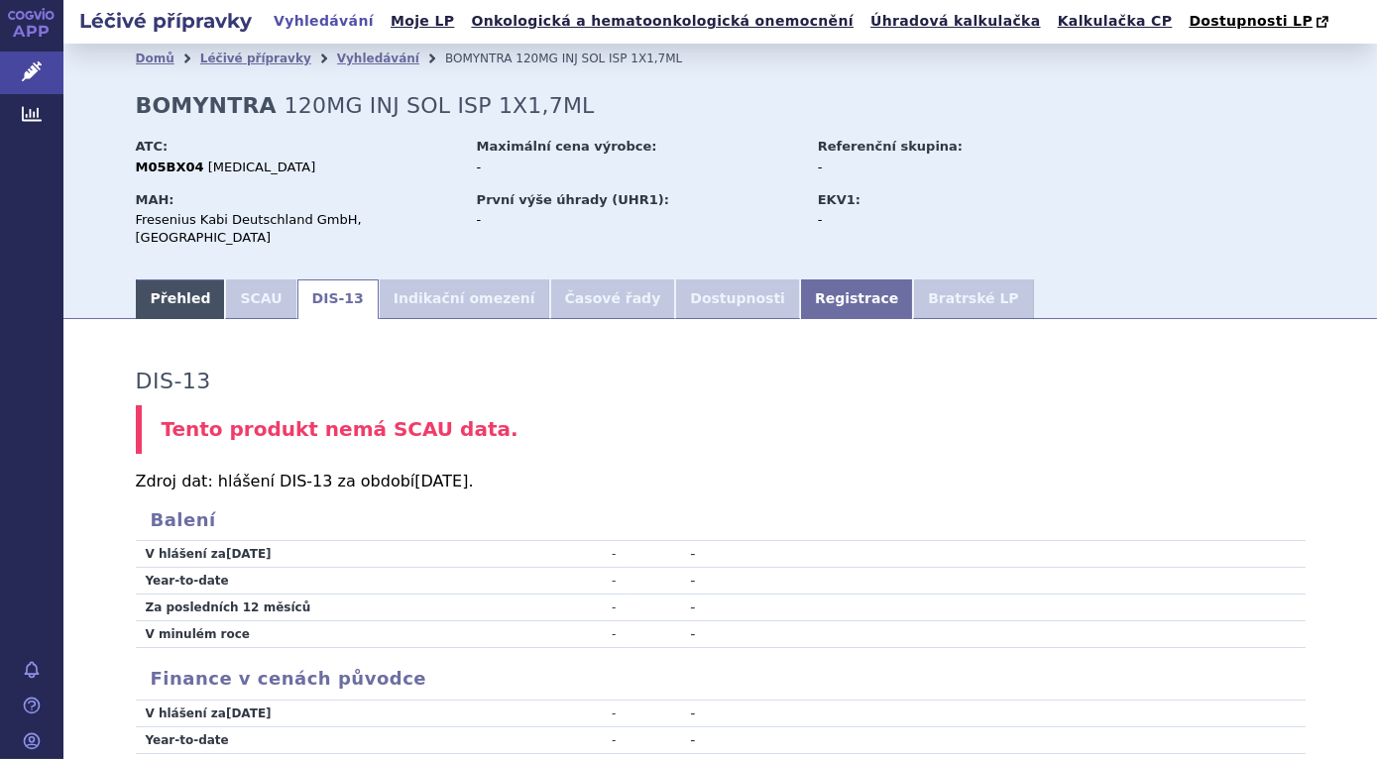
click at [169, 285] on link "Přehled" at bounding box center [181, 300] width 90 height 40
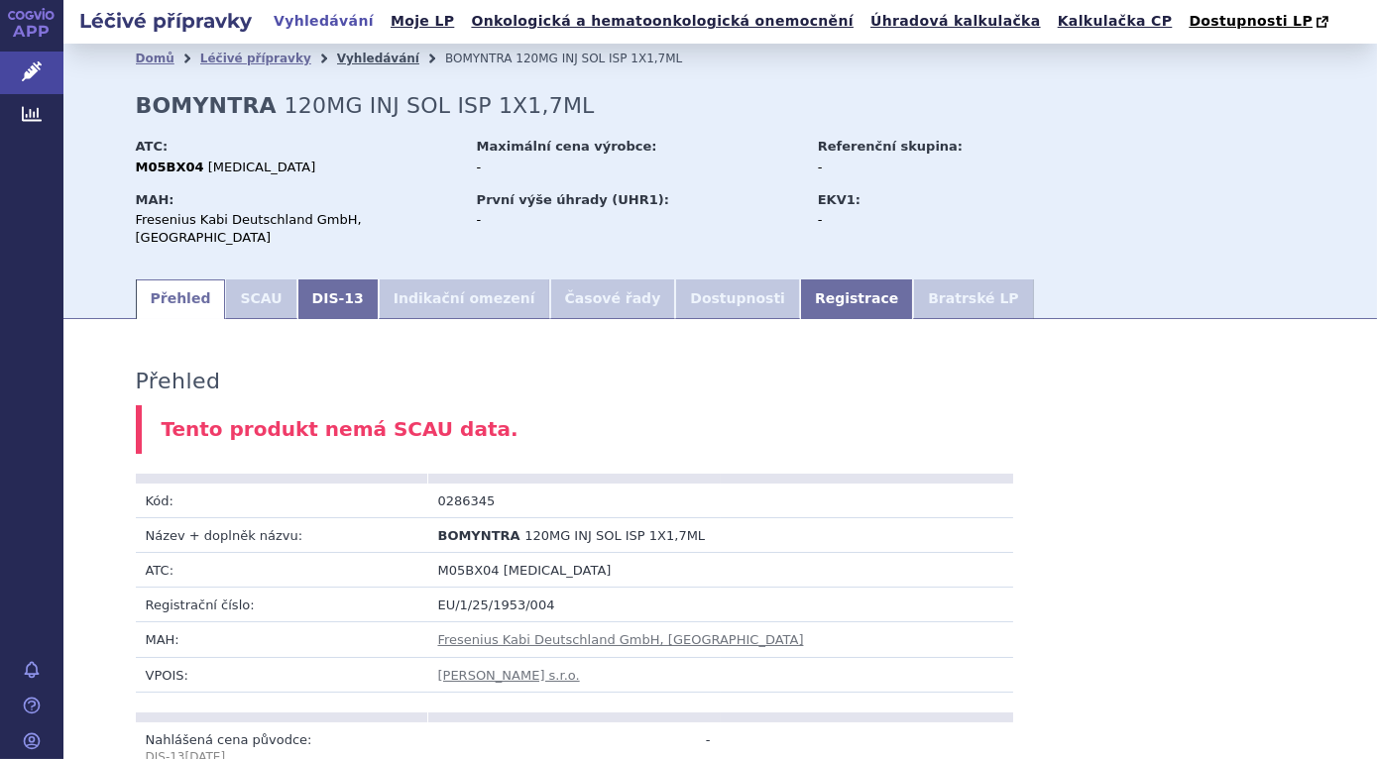
click at [351, 58] on link "Vyhledávání" at bounding box center [378, 59] width 82 height 14
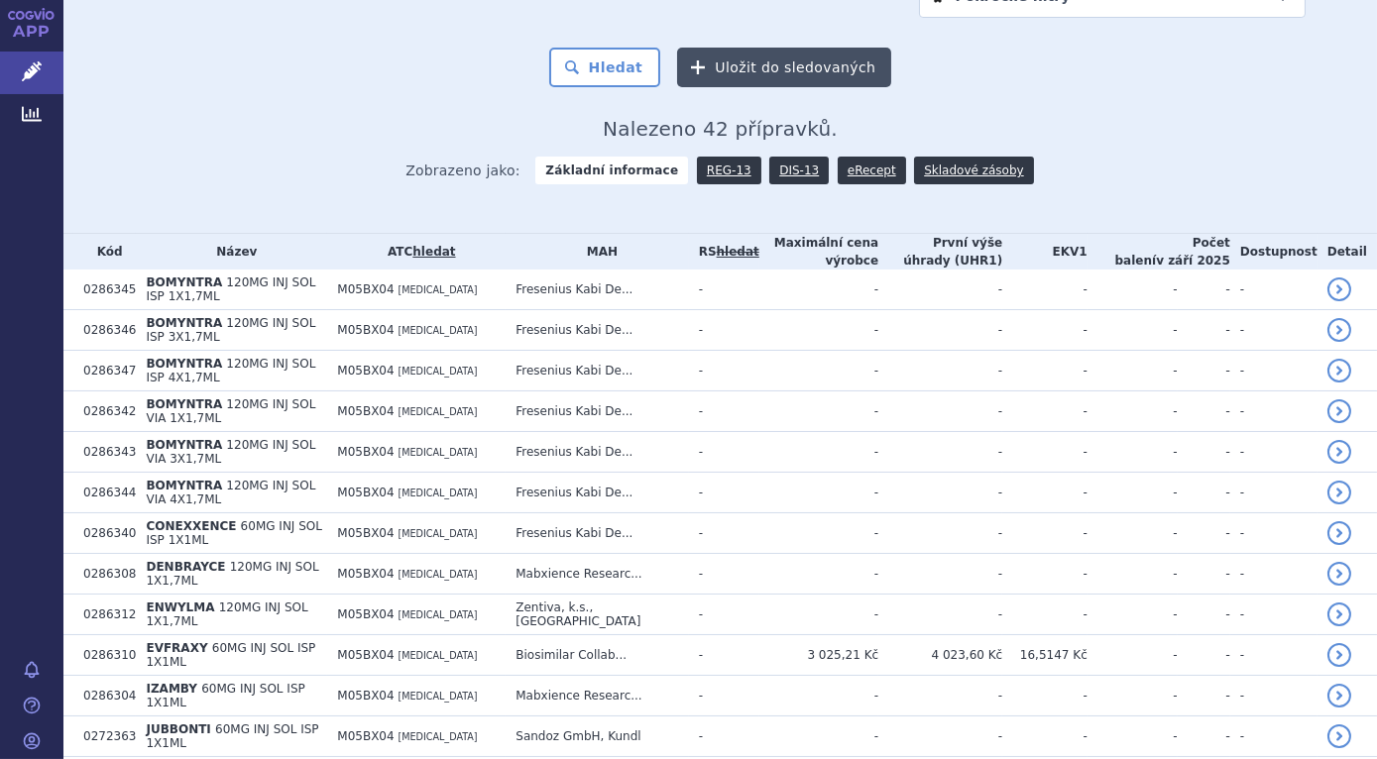
scroll to position [360, 0]
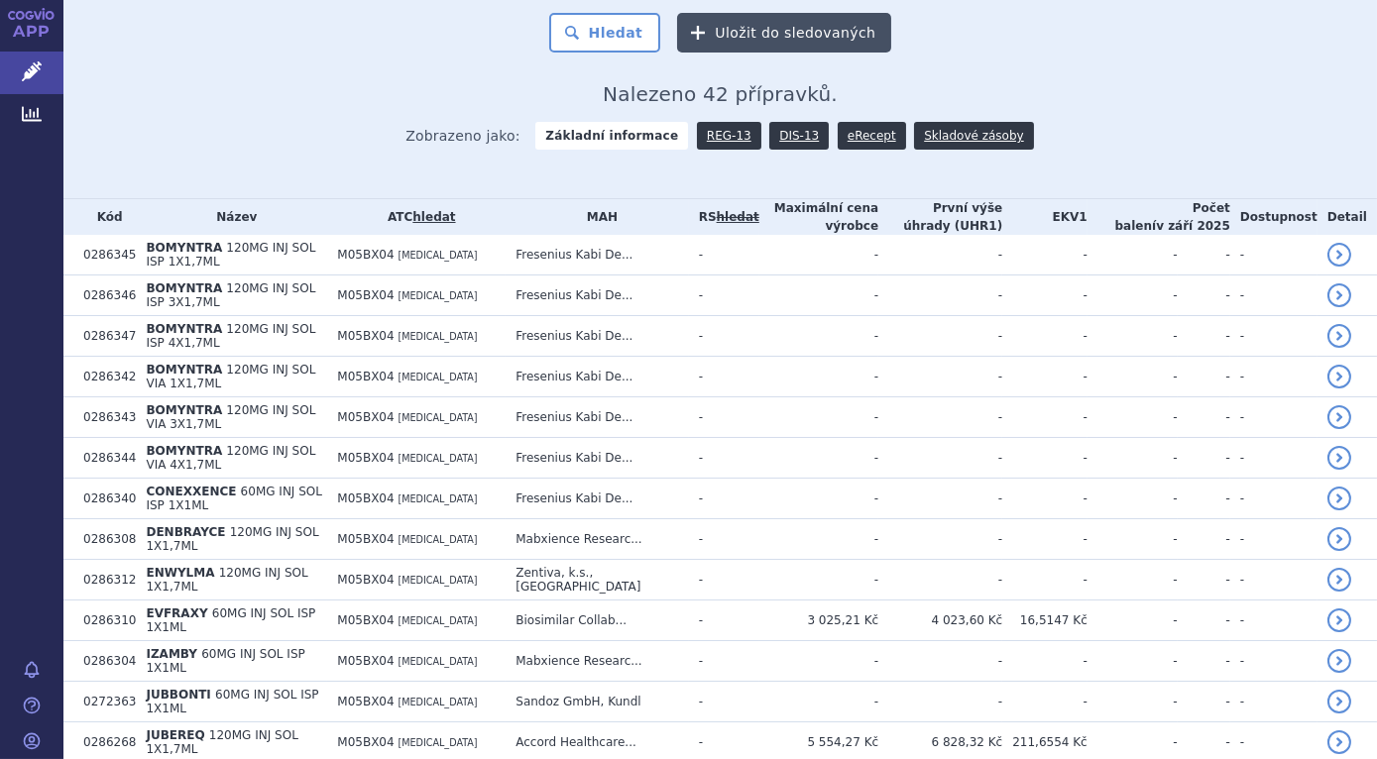
click at [773, 30] on button "Uložit do sledovaných" at bounding box center [784, 33] width 214 height 40
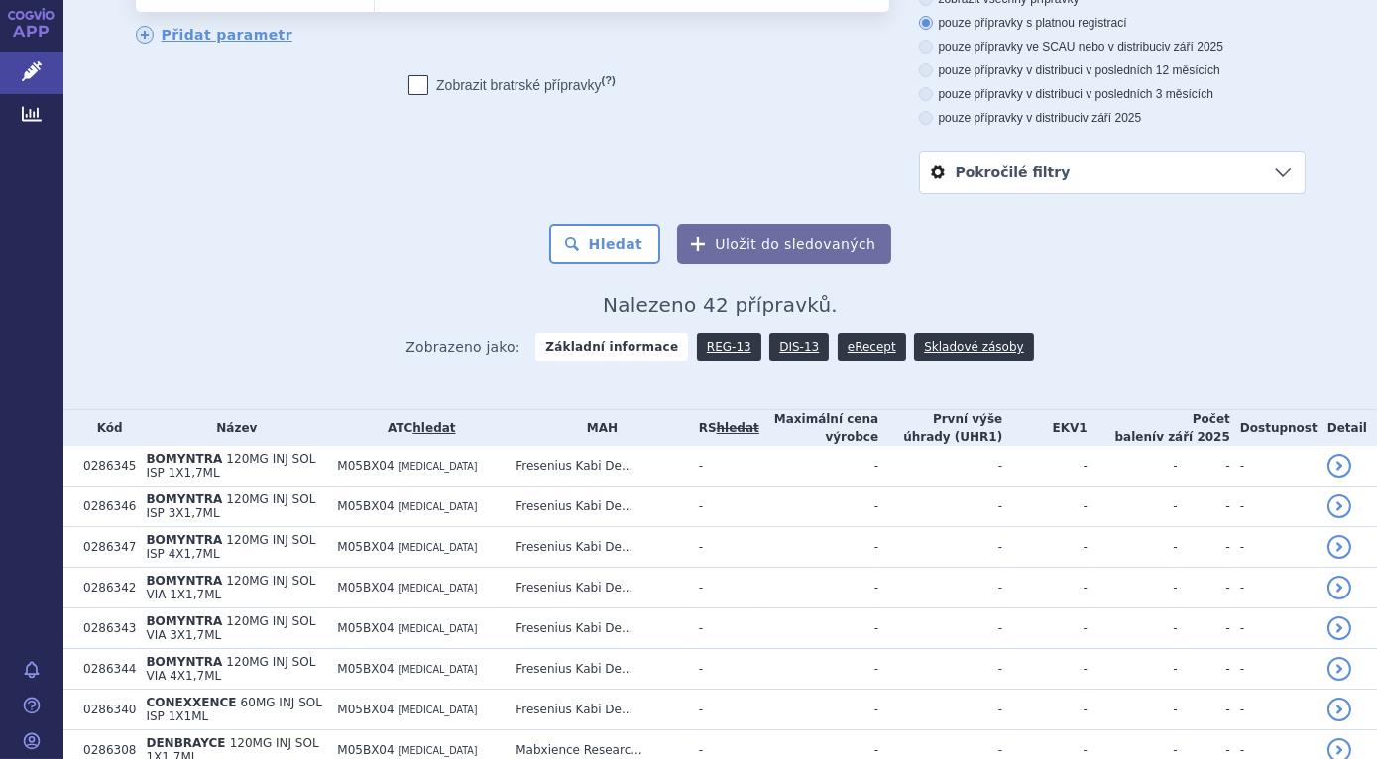
scroll to position [0, 0]
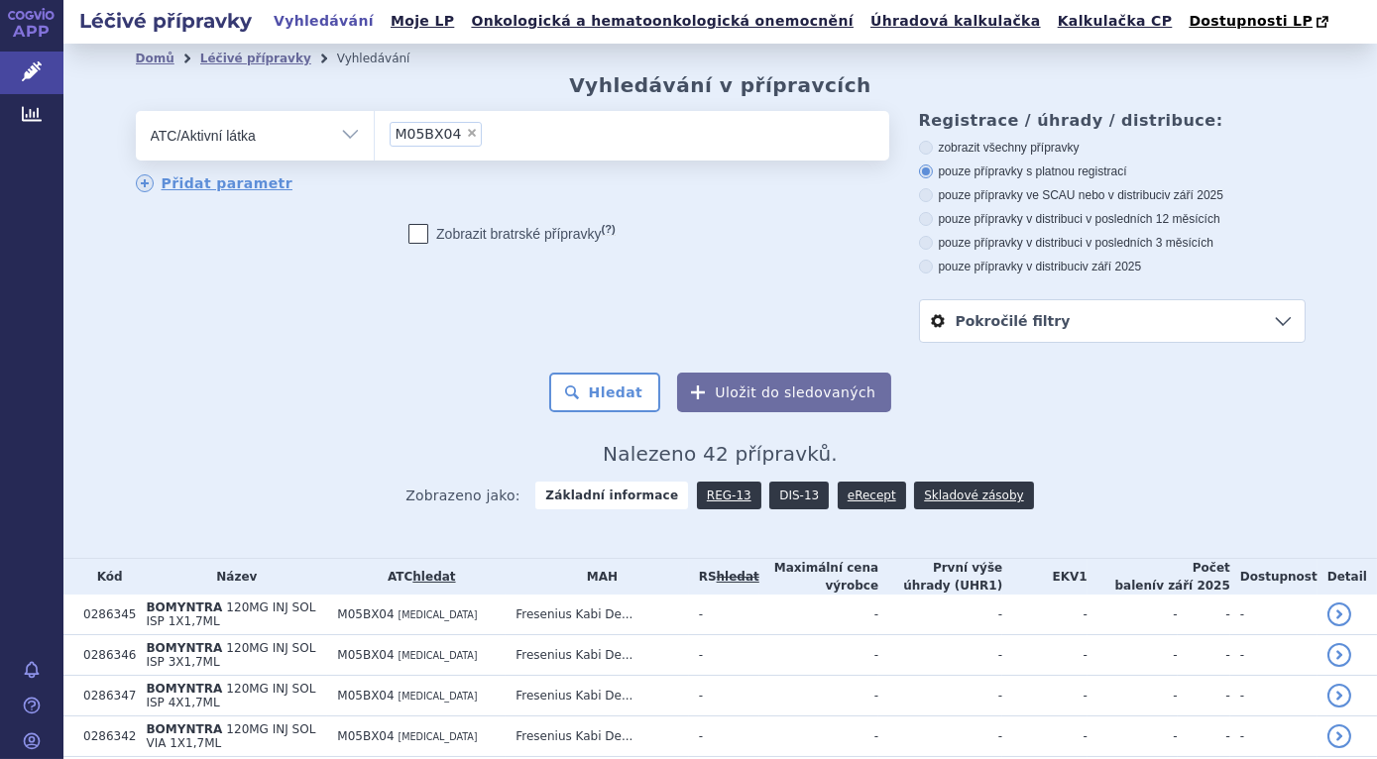
click at [785, 500] on link "DIS-13" at bounding box center [798, 496] width 59 height 28
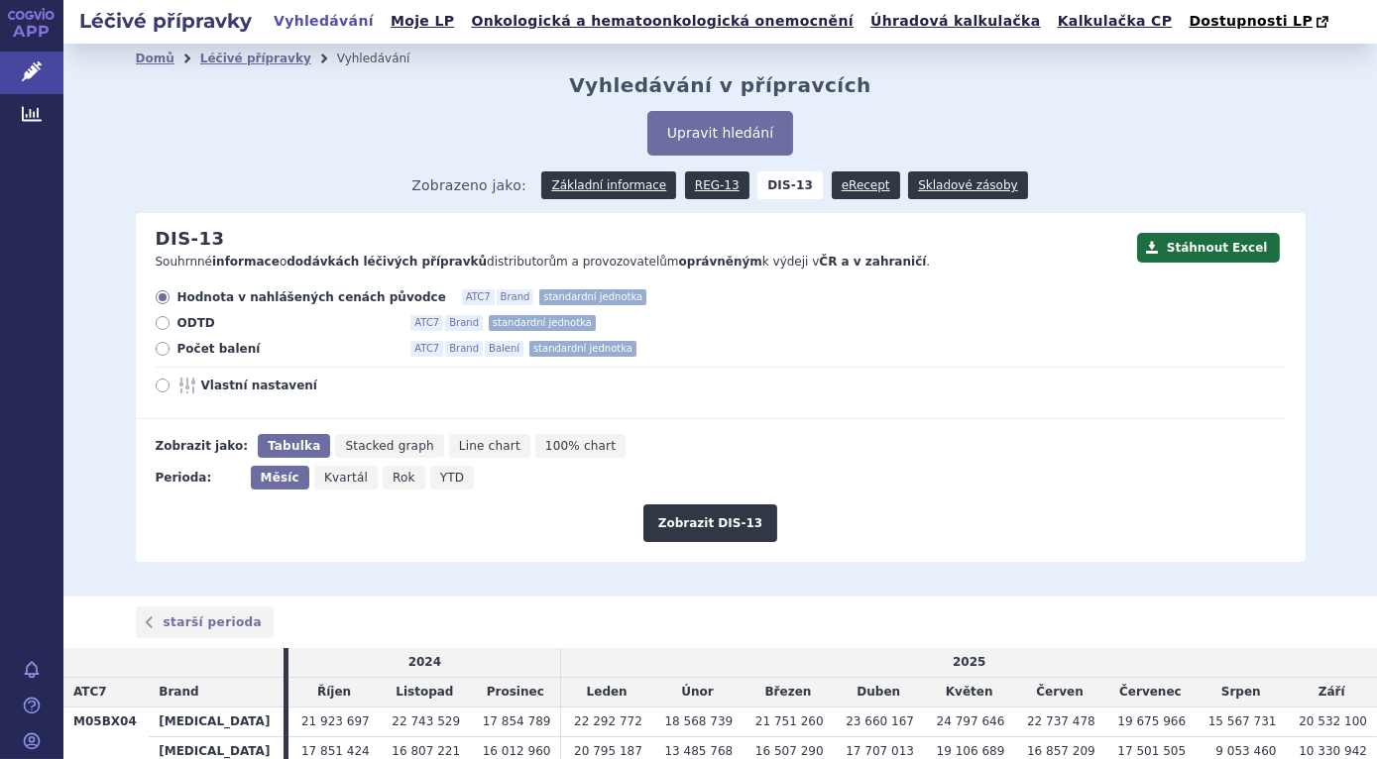
scroll to position [175, 0]
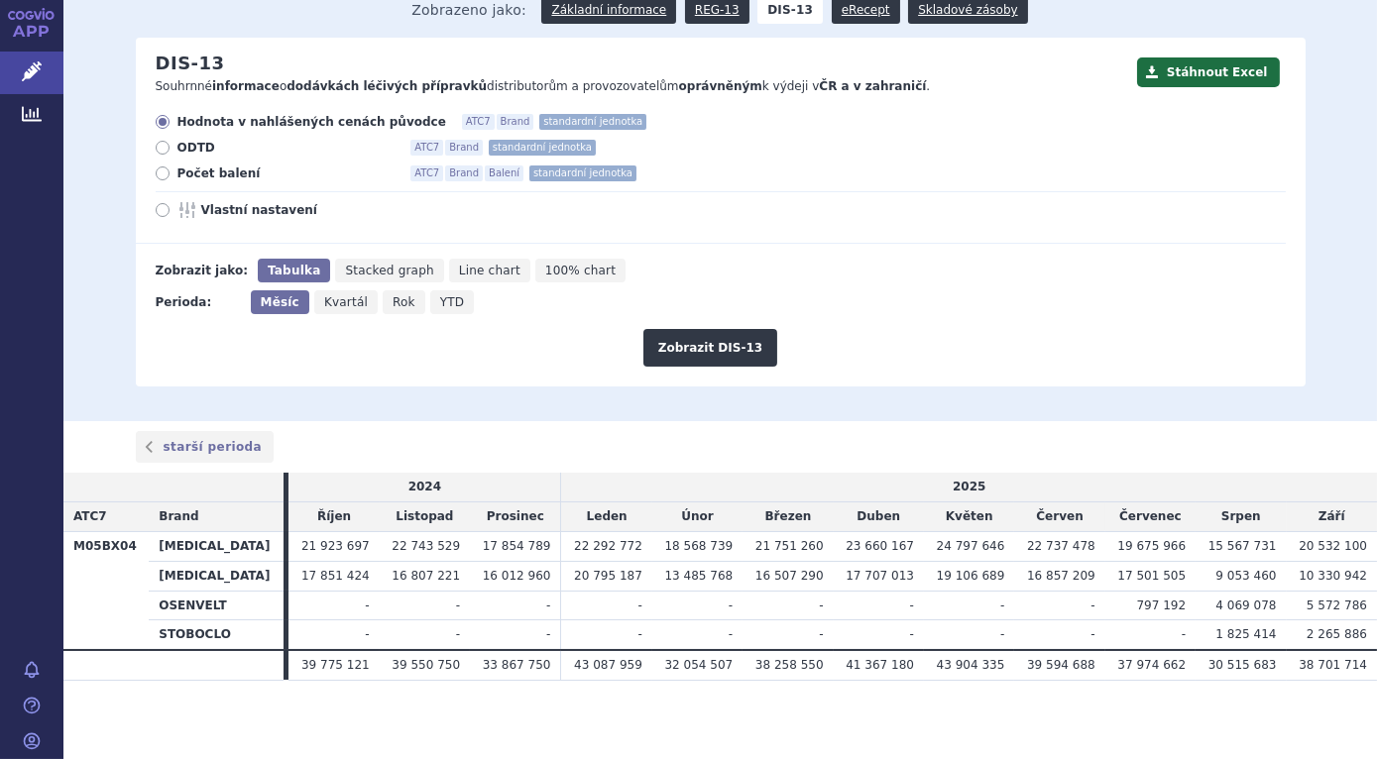
click at [156, 175] on icon at bounding box center [163, 174] width 14 height 14
click at [158, 175] on input "Počet balení ATC7 Brand Balení standardní jednotka" at bounding box center [164, 176] width 13 height 13
radio input "true"
click at [711, 353] on button "Zobrazit DIS-13" at bounding box center [710, 348] width 134 height 38
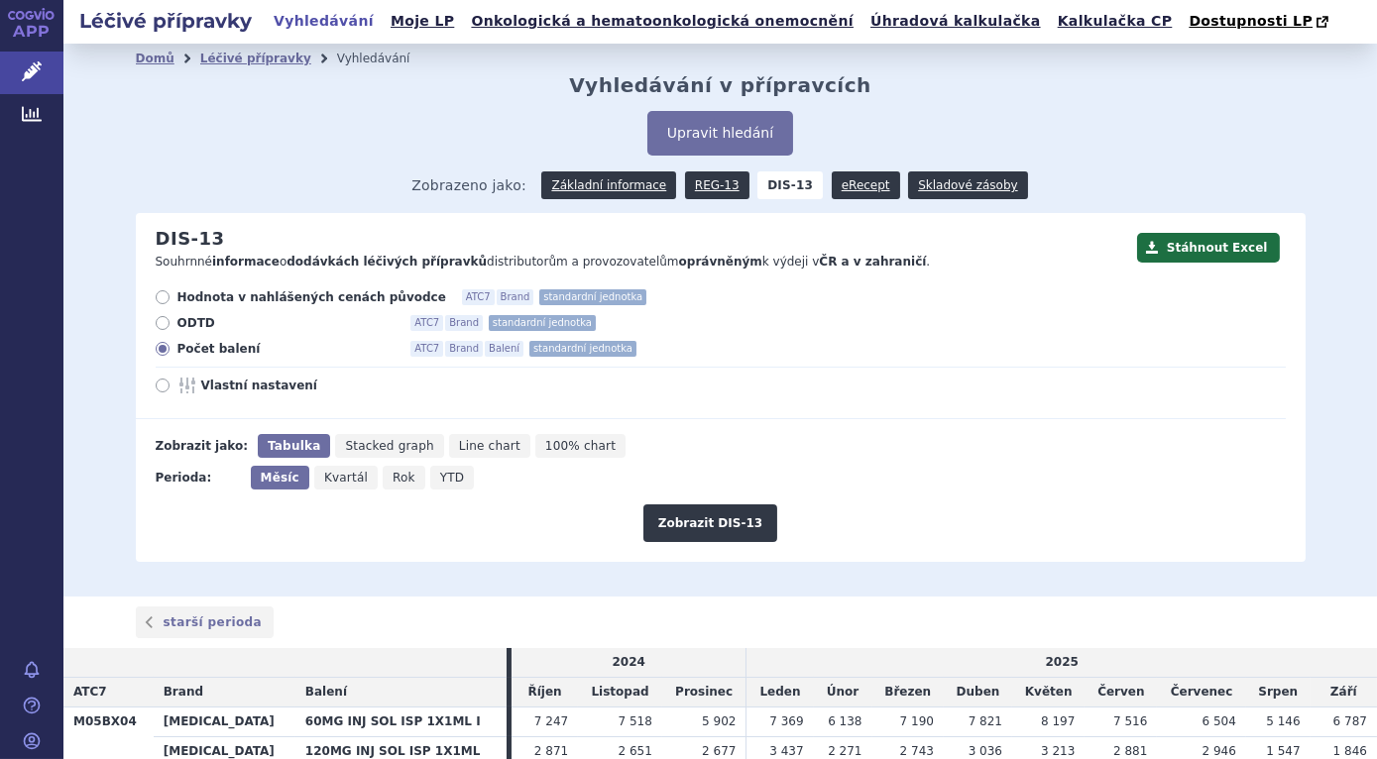
scroll to position [205, 0]
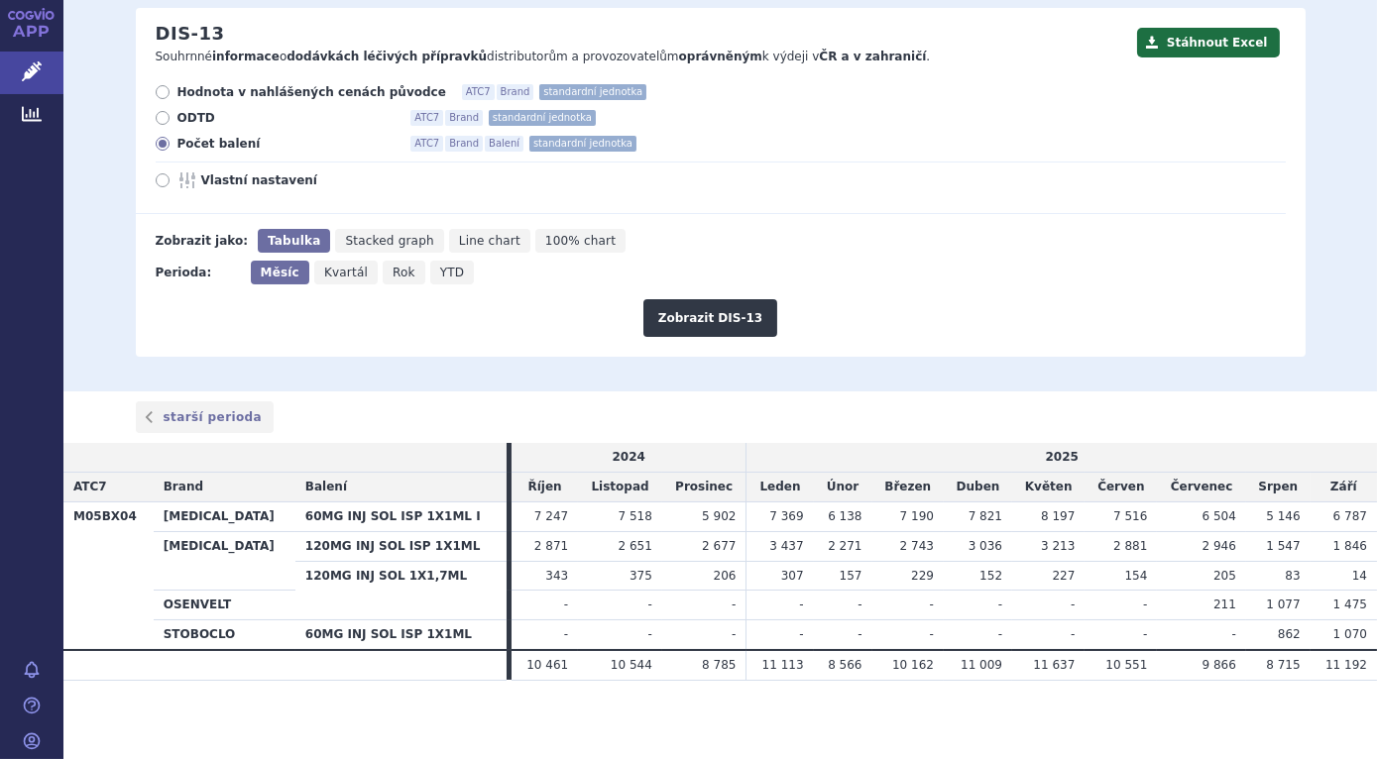
click at [178, 549] on th "[MEDICAL_DATA]" at bounding box center [225, 560] width 142 height 59
click at [303, 553] on th "120MG INJ SOL ISP 1X1ML" at bounding box center [400, 546] width 211 height 30
click at [156, 91] on icon at bounding box center [163, 92] width 14 height 14
click at [158, 91] on input "Hodnota v nahlášených cenách původce ATC7 Brand standardní jednotka" at bounding box center [164, 94] width 13 height 13
radio input "true"
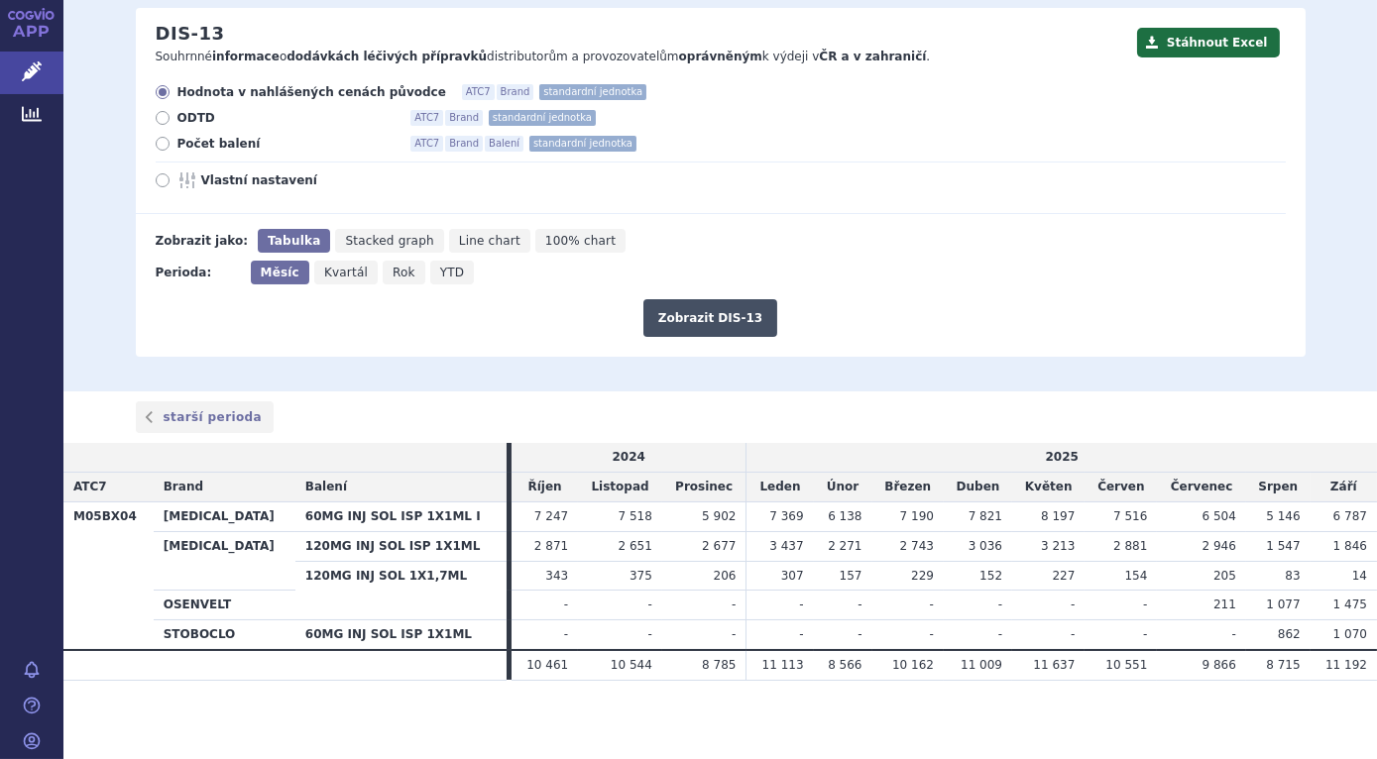
click at [714, 318] on button "Zobrazit DIS-13" at bounding box center [710, 318] width 134 height 38
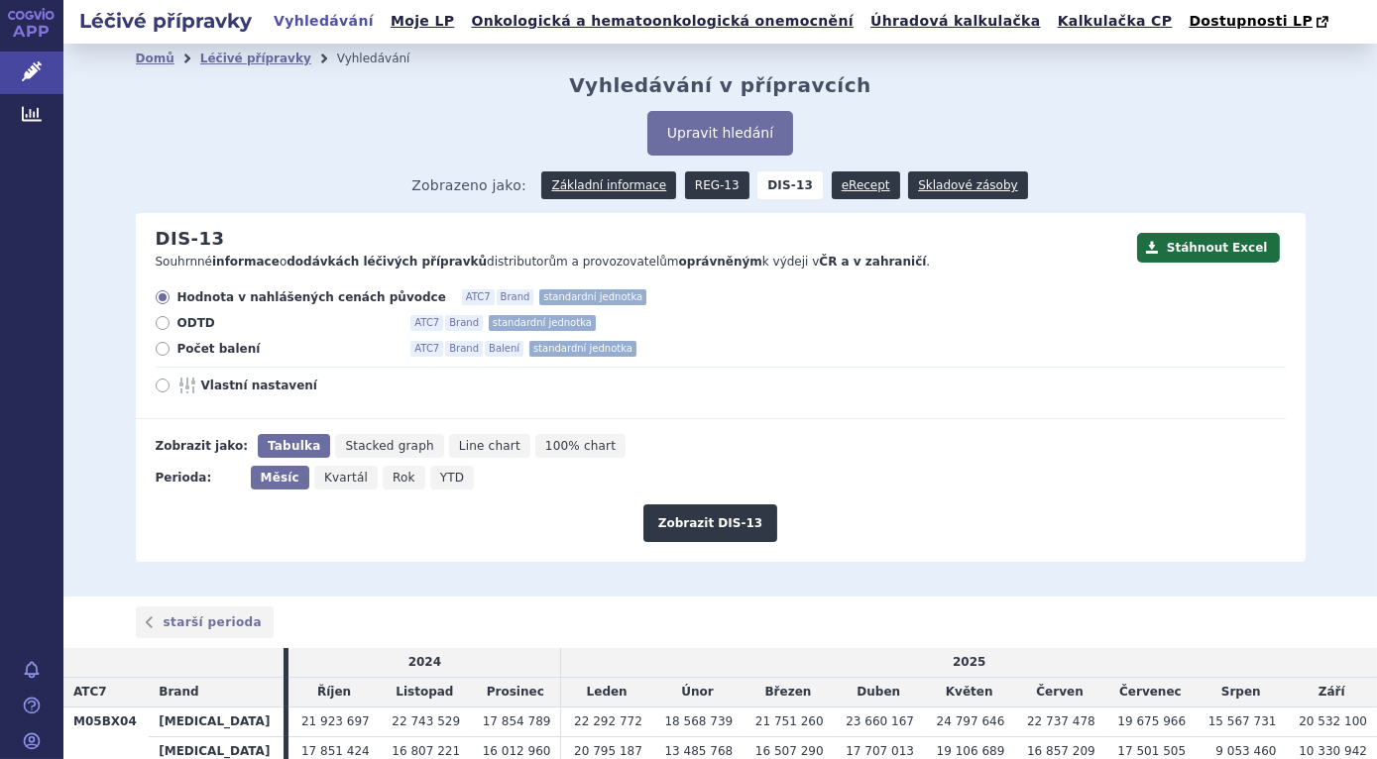
click at [719, 186] on link "REG-13" at bounding box center [717, 185] width 64 height 28
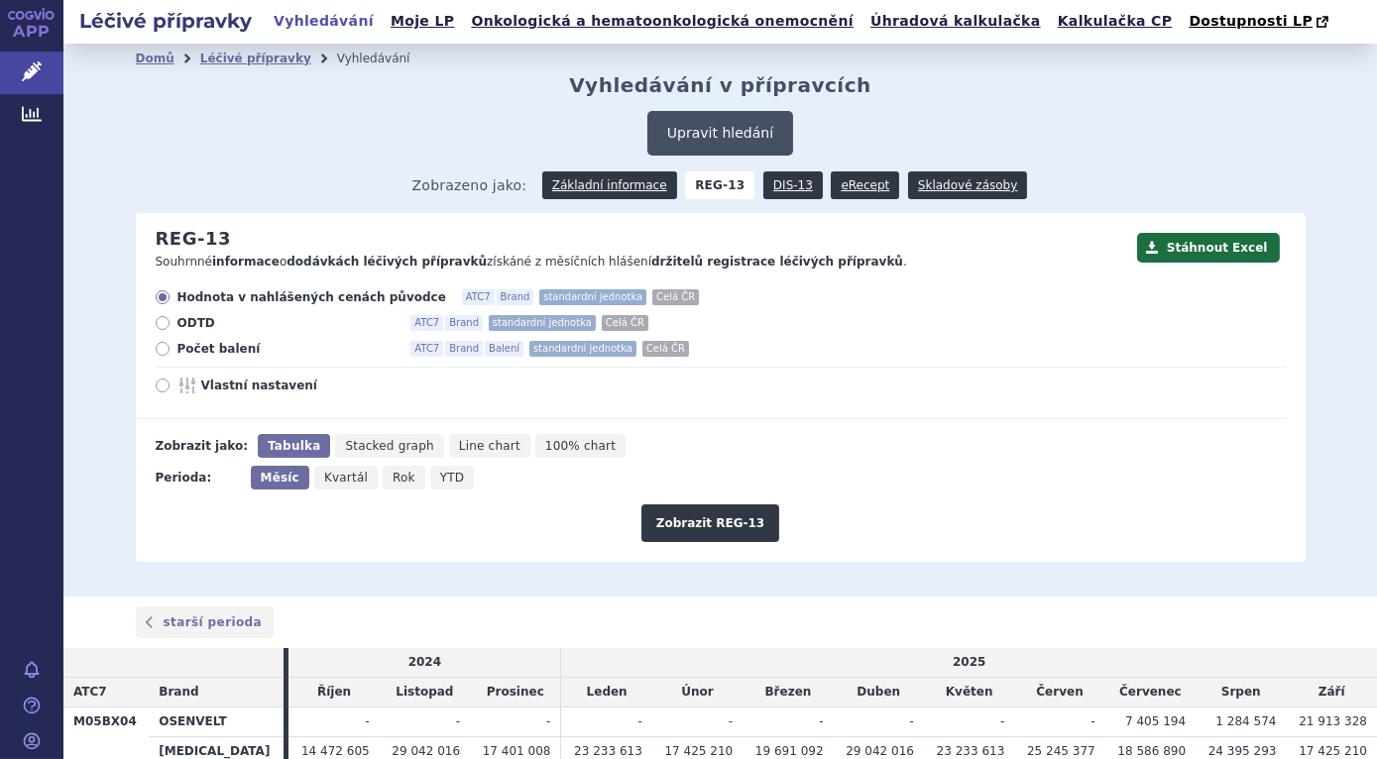
click at [710, 142] on button "Upravit hledání" at bounding box center [720, 133] width 146 height 45
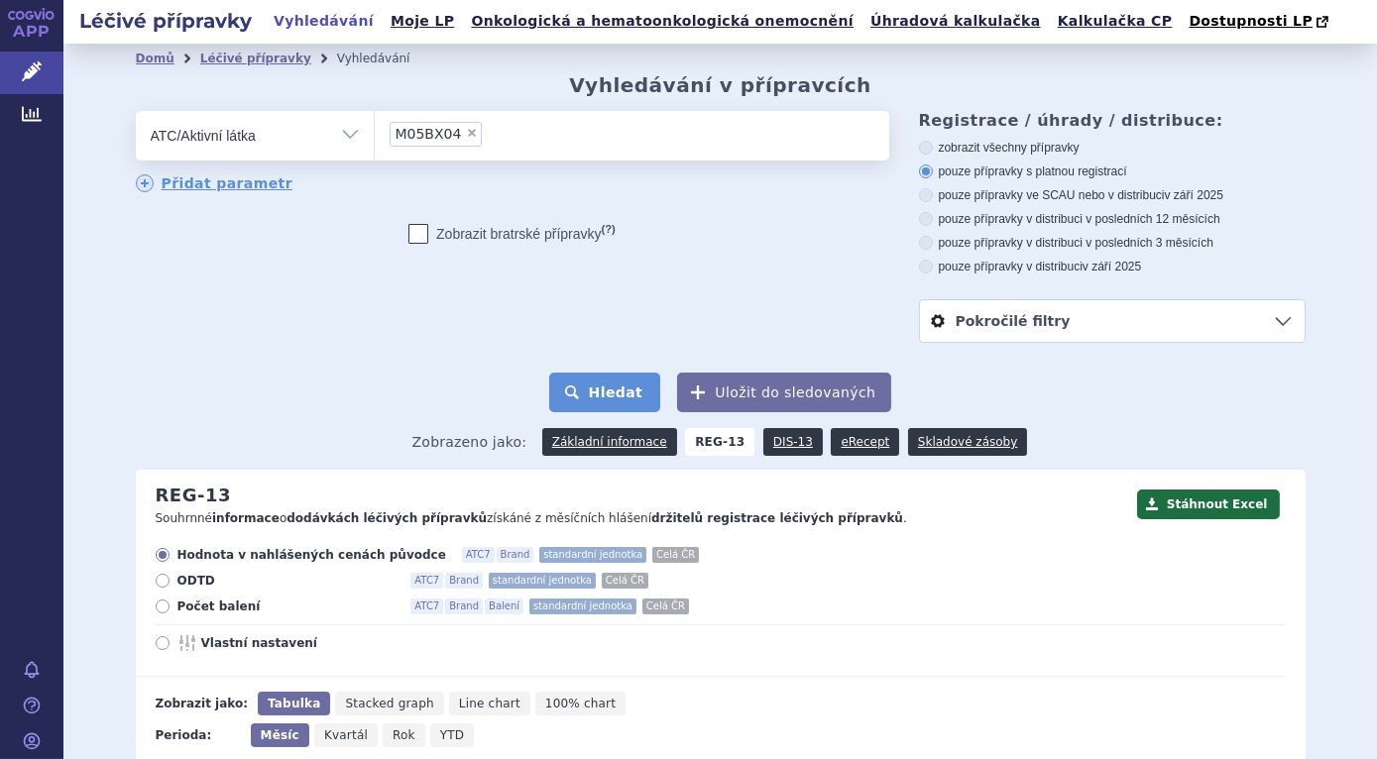
click at [613, 388] on button "Hledat" at bounding box center [605, 393] width 112 height 40
